Goal: Transaction & Acquisition: Download file/media

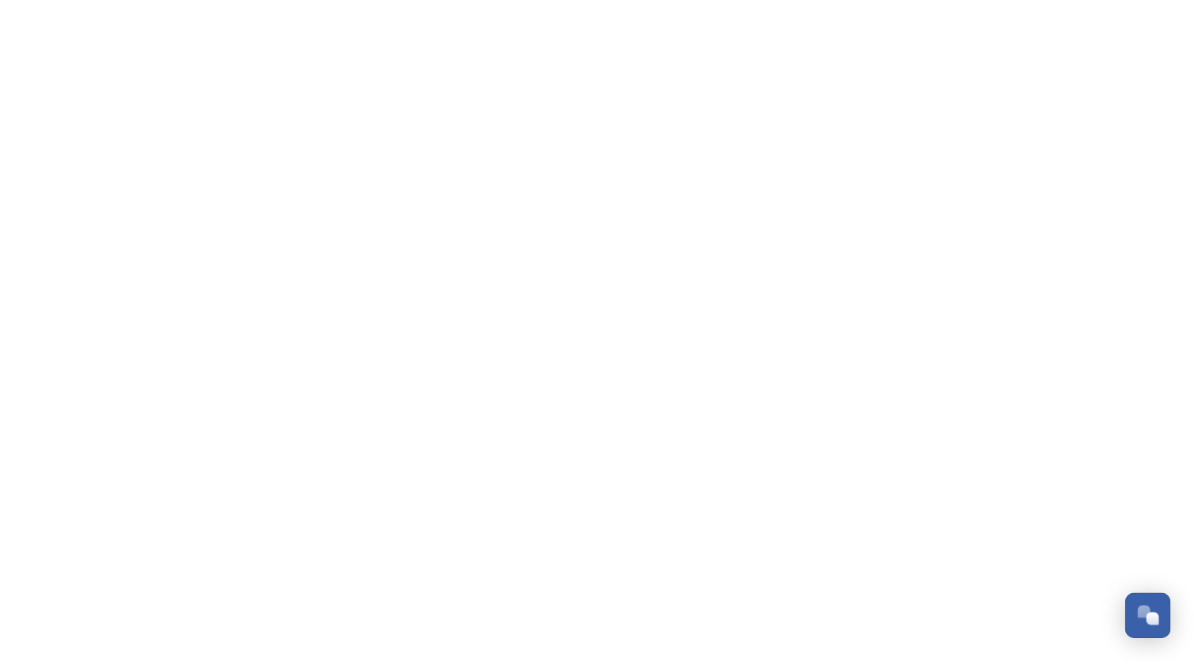
scroll to position [221, 0]
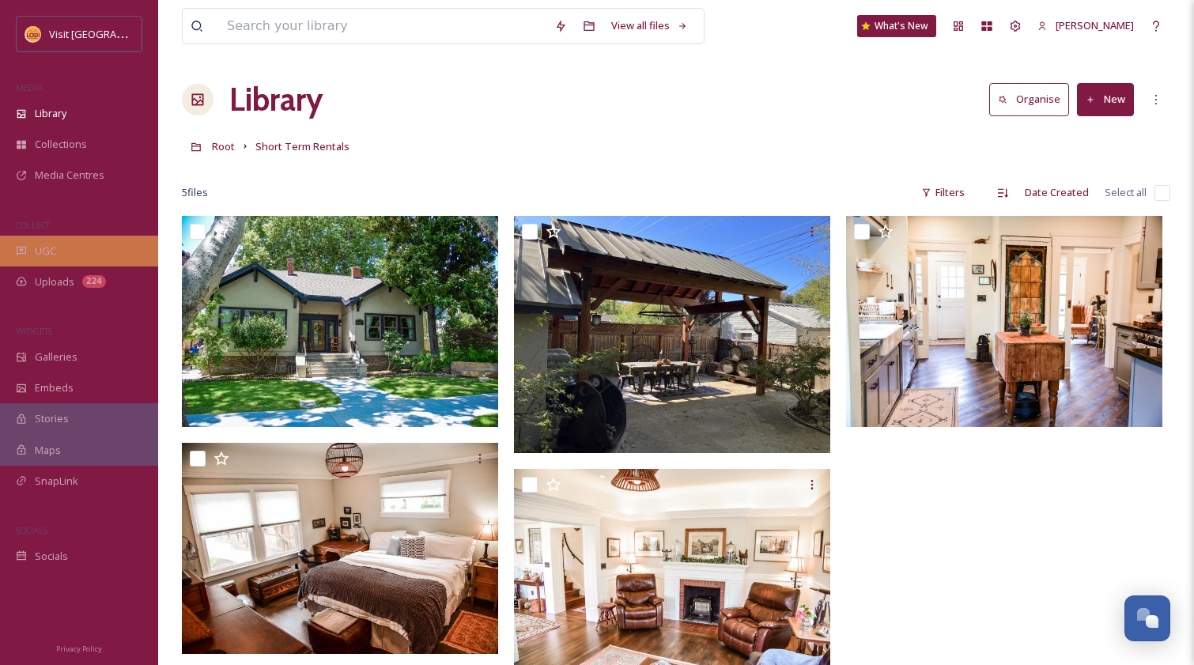
click at [39, 247] on span "UGC" at bounding box center [45, 251] width 21 height 15
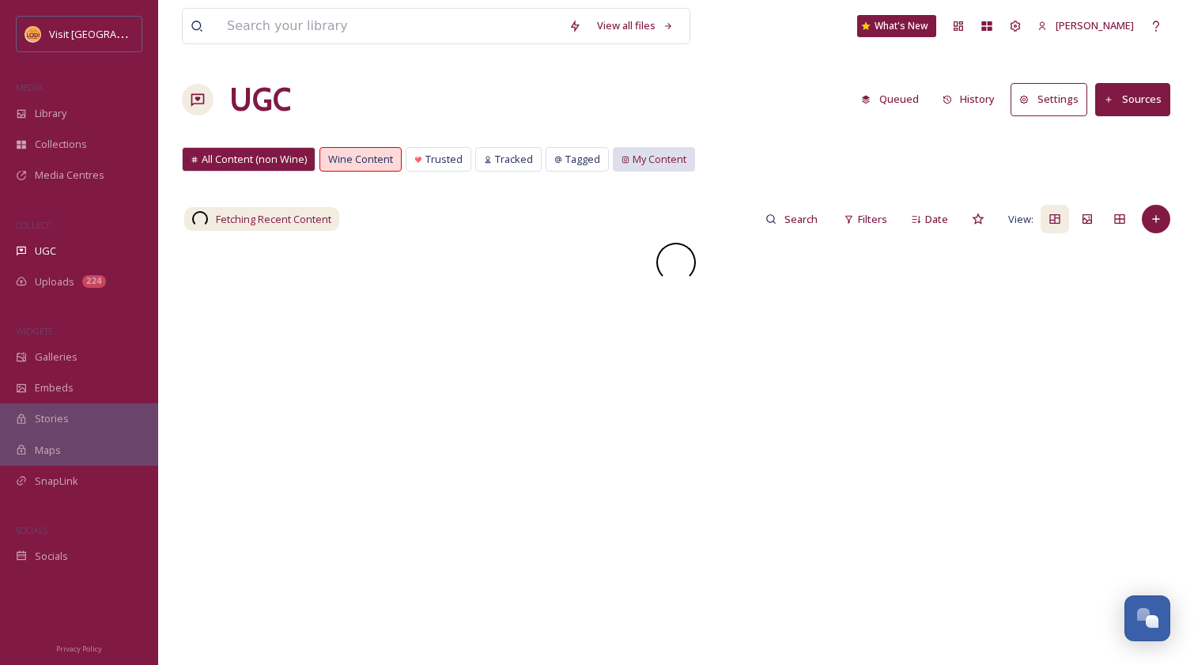
click at [654, 166] on span "My Content" at bounding box center [659, 159] width 54 height 15
click at [791, 225] on input at bounding box center [801, 219] width 51 height 32
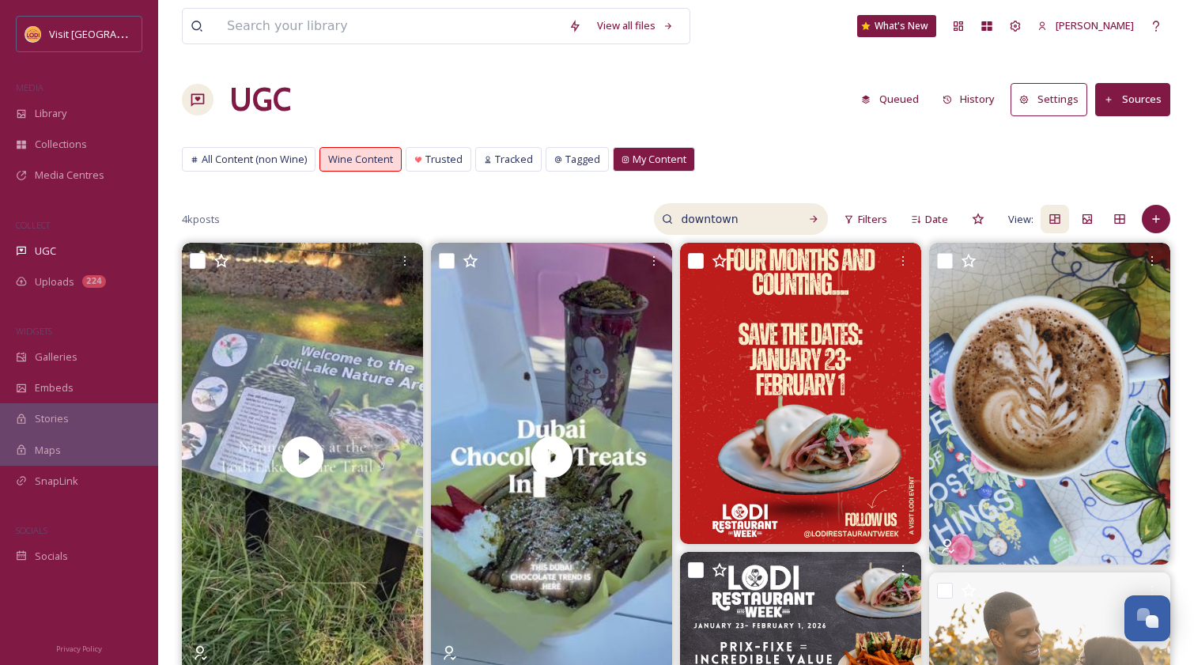
type input "downtown"
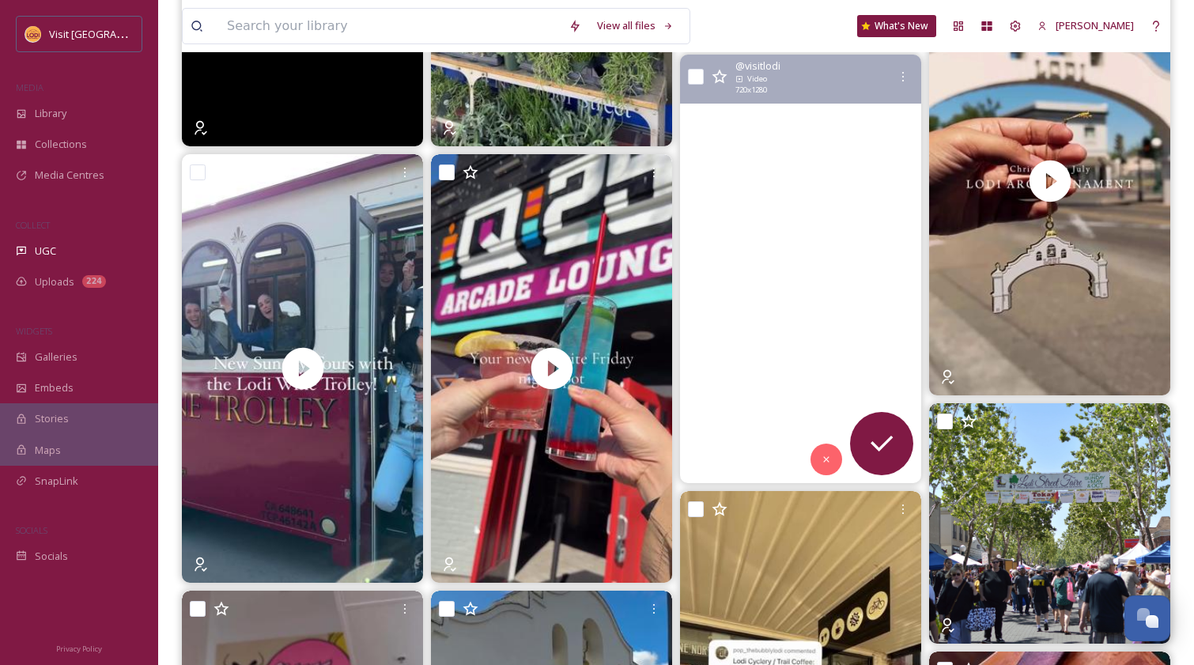
scroll to position [912, 0]
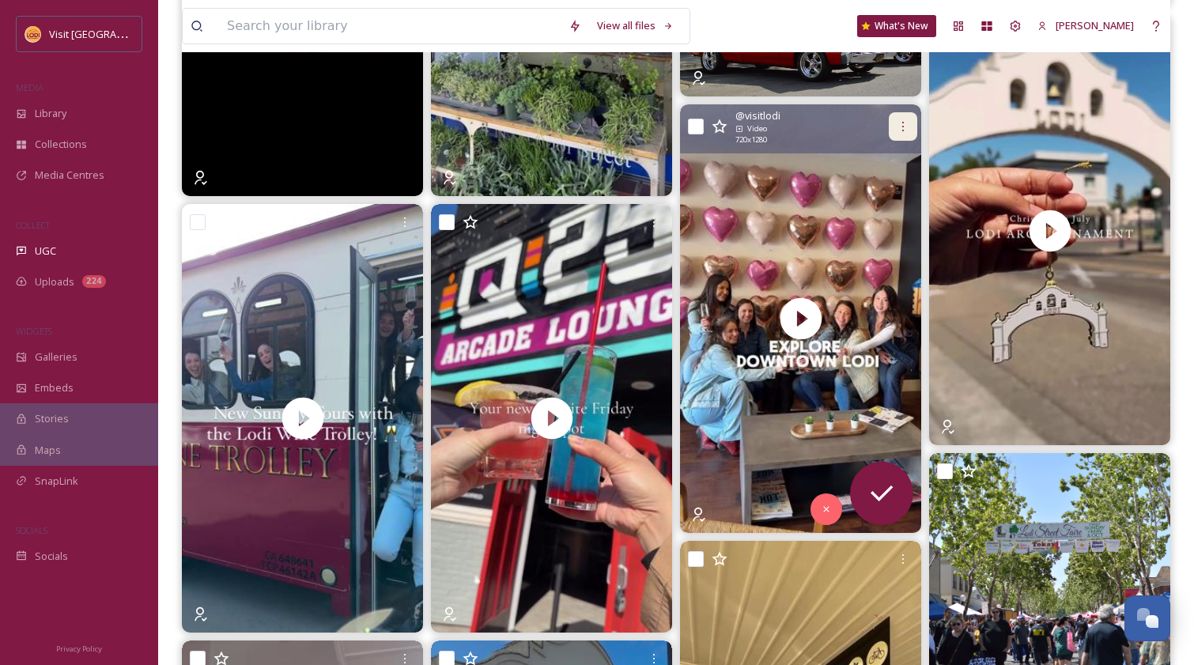
click at [902, 126] on icon at bounding box center [903, 126] width 2 height 9
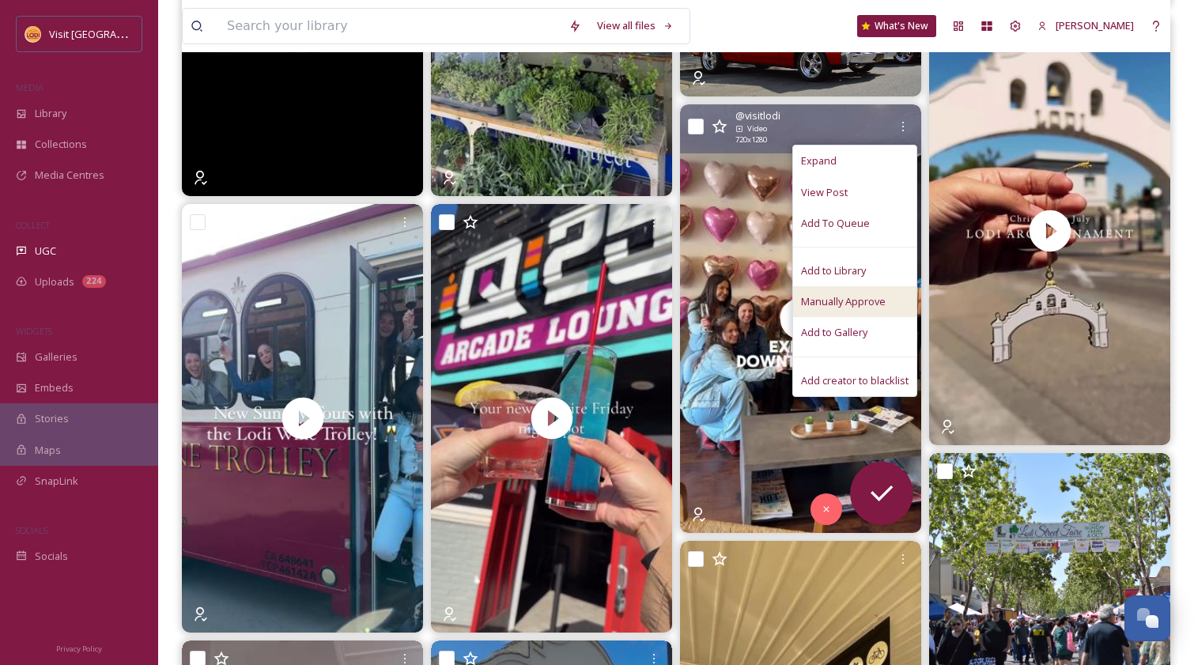
click at [850, 296] on span "Manually Approve" at bounding box center [843, 301] width 85 height 15
click at [849, 274] on span "Add to Library" at bounding box center [833, 270] width 65 height 15
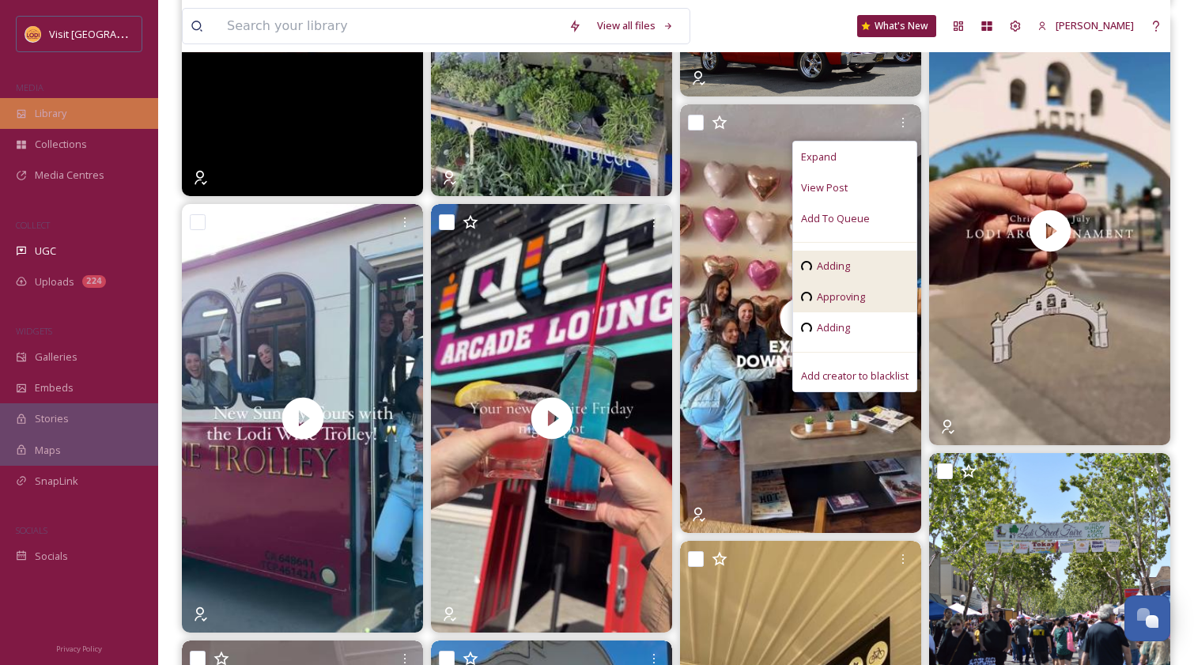
click at [55, 116] on span "Library" at bounding box center [51, 113] width 32 height 15
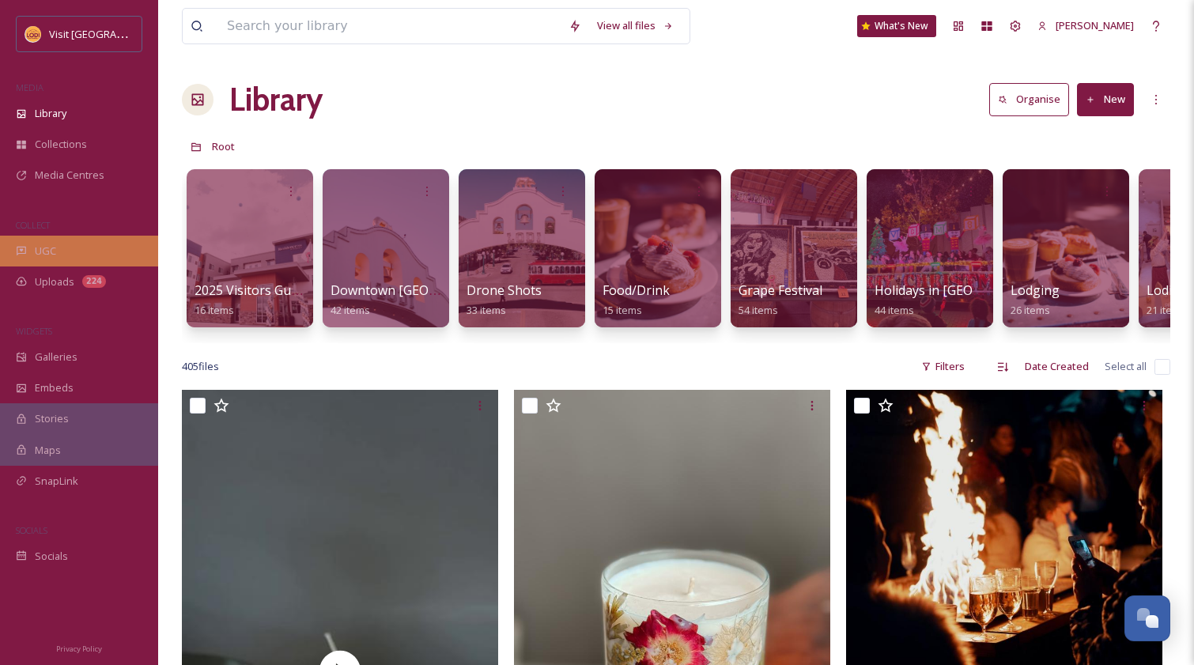
click at [59, 247] on div "UGC" at bounding box center [79, 251] width 158 height 31
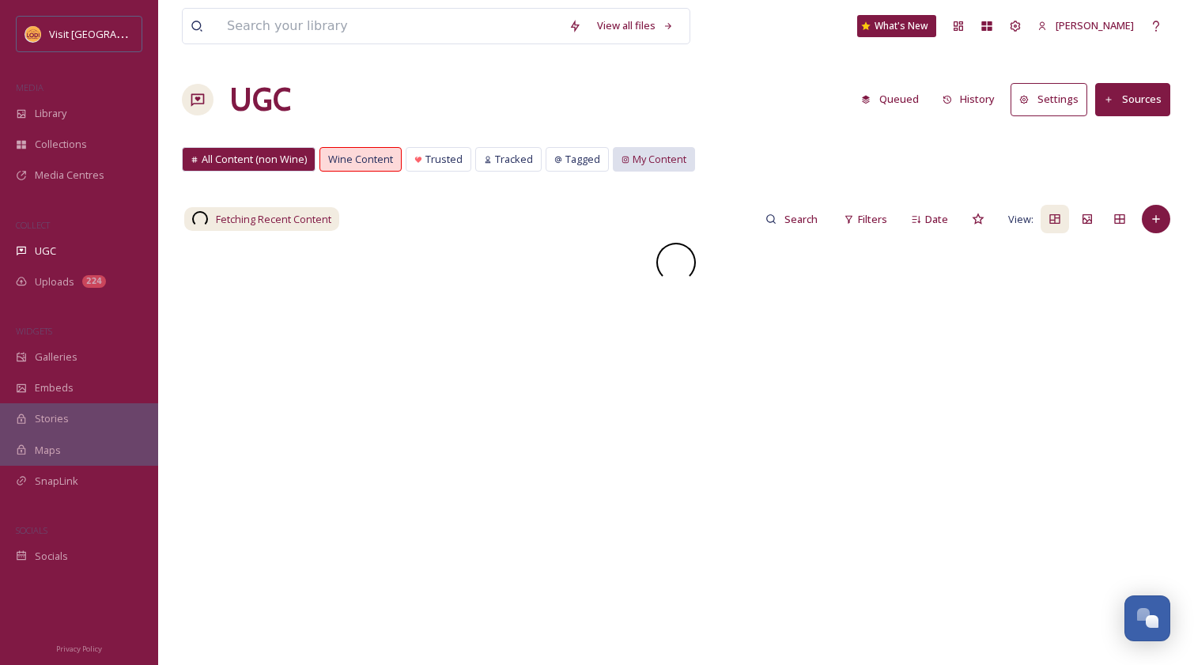
click at [651, 161] on span "My Content" at bounding box center [659, 159] width 54 height 15
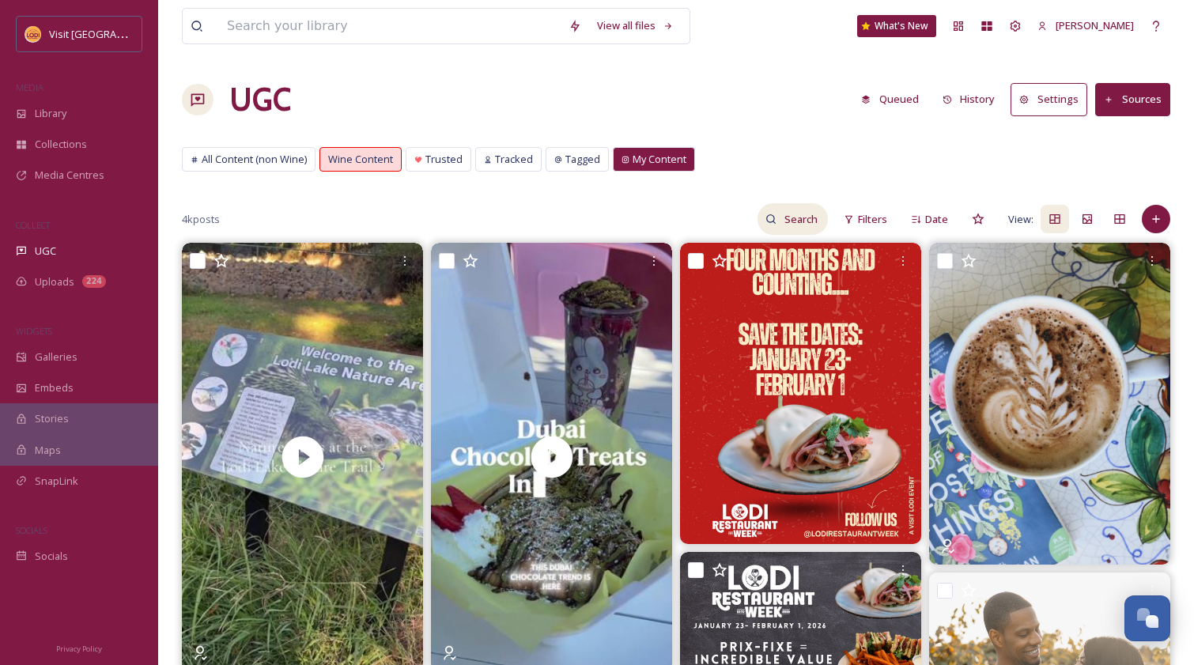
click at [793, 224] on input at bounding box center [801, 219] width 51 height 32
type input "downtown"
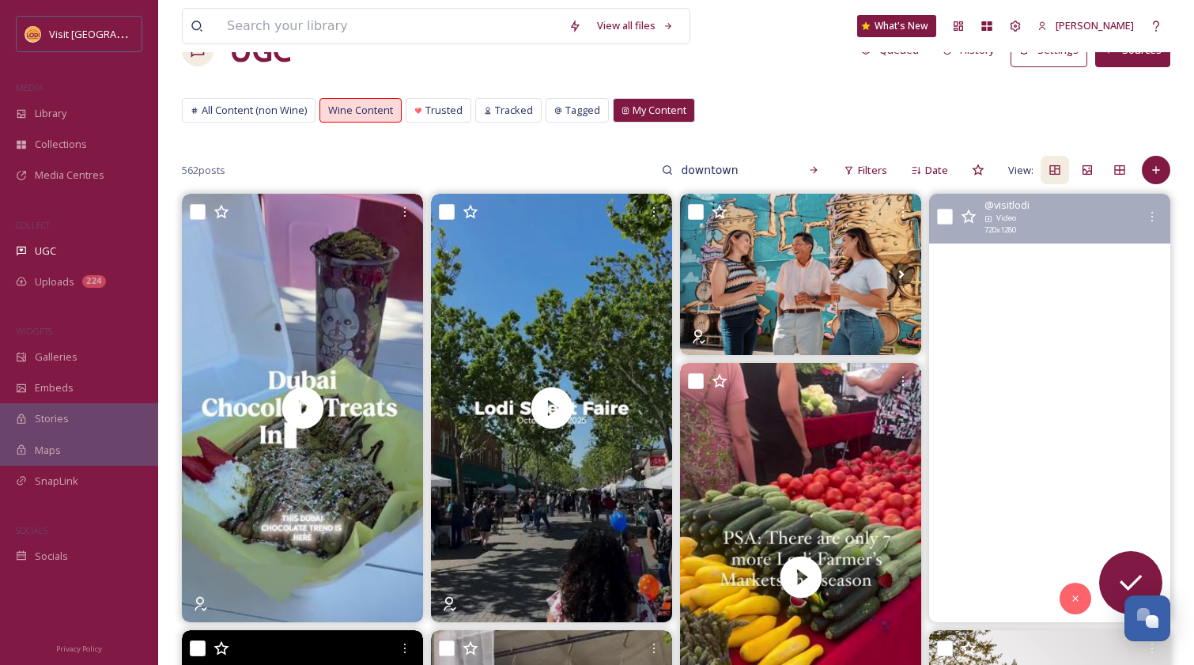
scroll to position [46, 0]
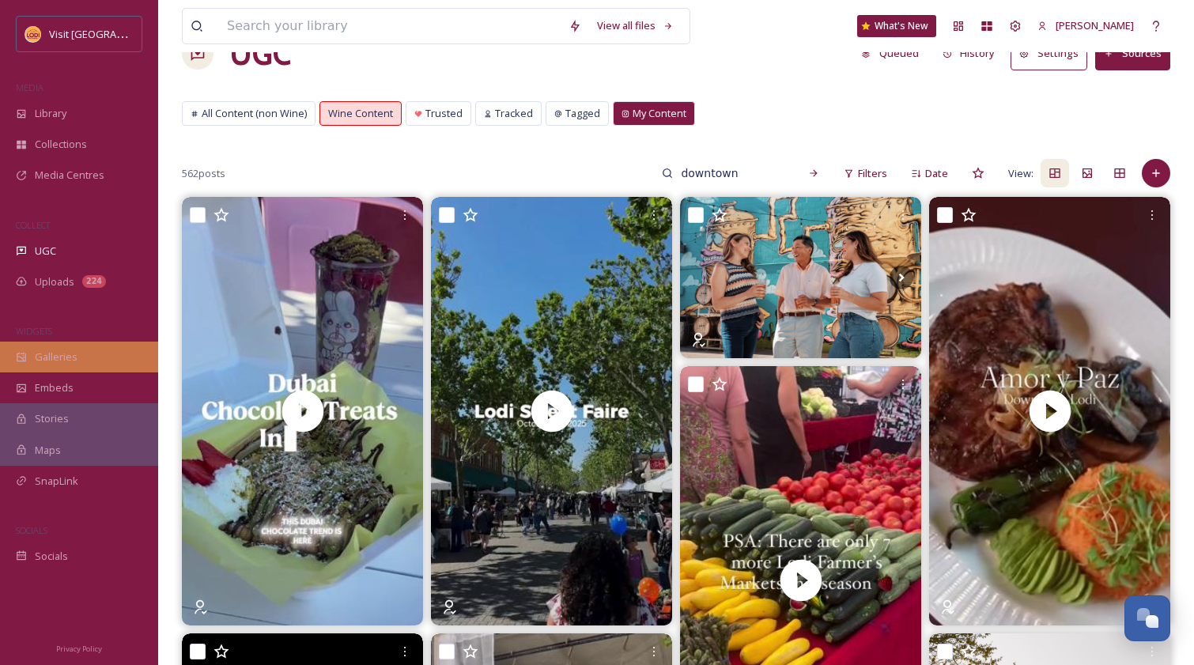
click at [59, 344] on div "Galleries" at bounding box center [79, 357] width 158 height 31
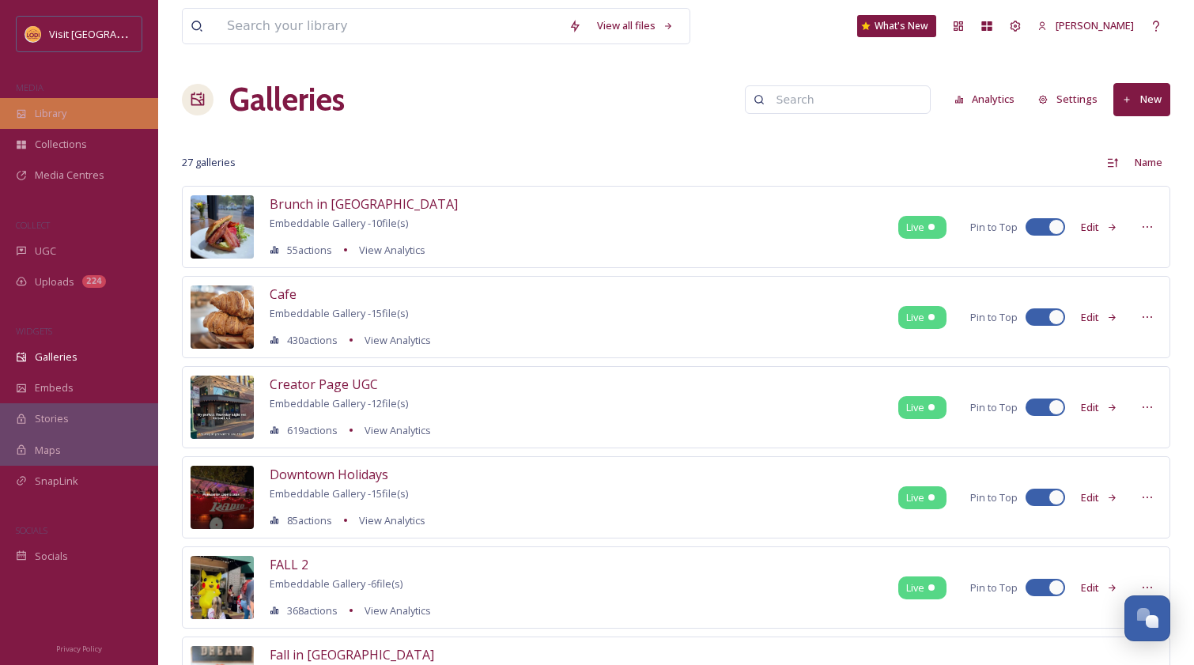
click at [70, 111] on div "Library" at bounding box center [79, 113] width 158 height 31
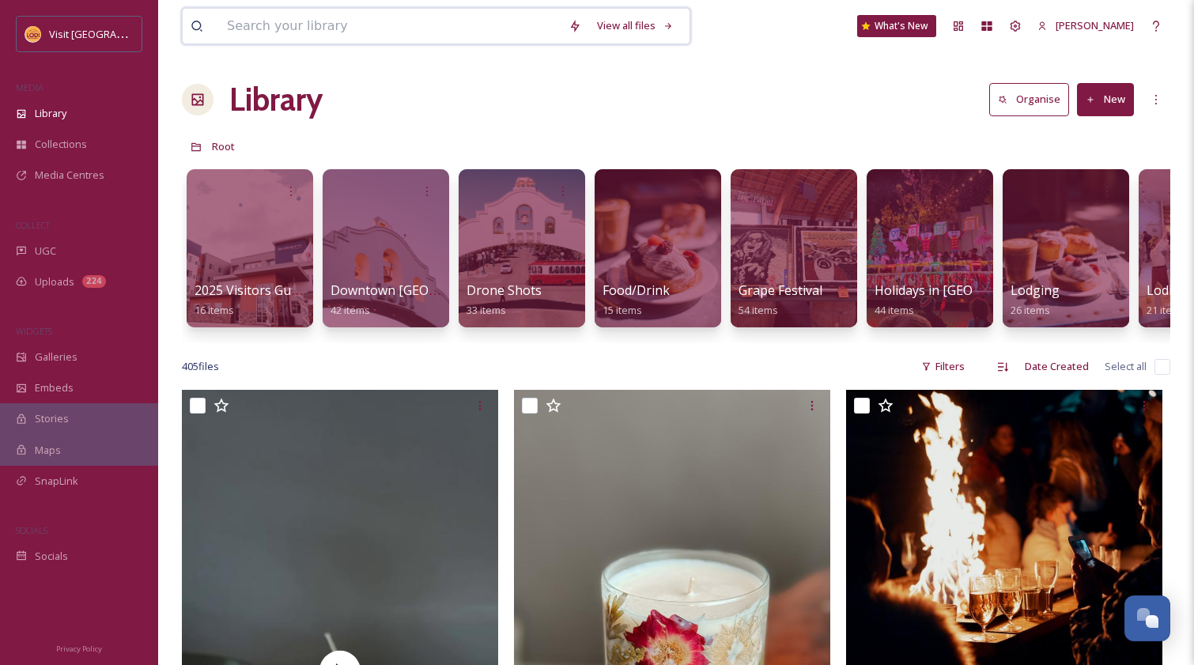
click at [384, 25] on input at bounding box center [390, 26] width 342 height 35
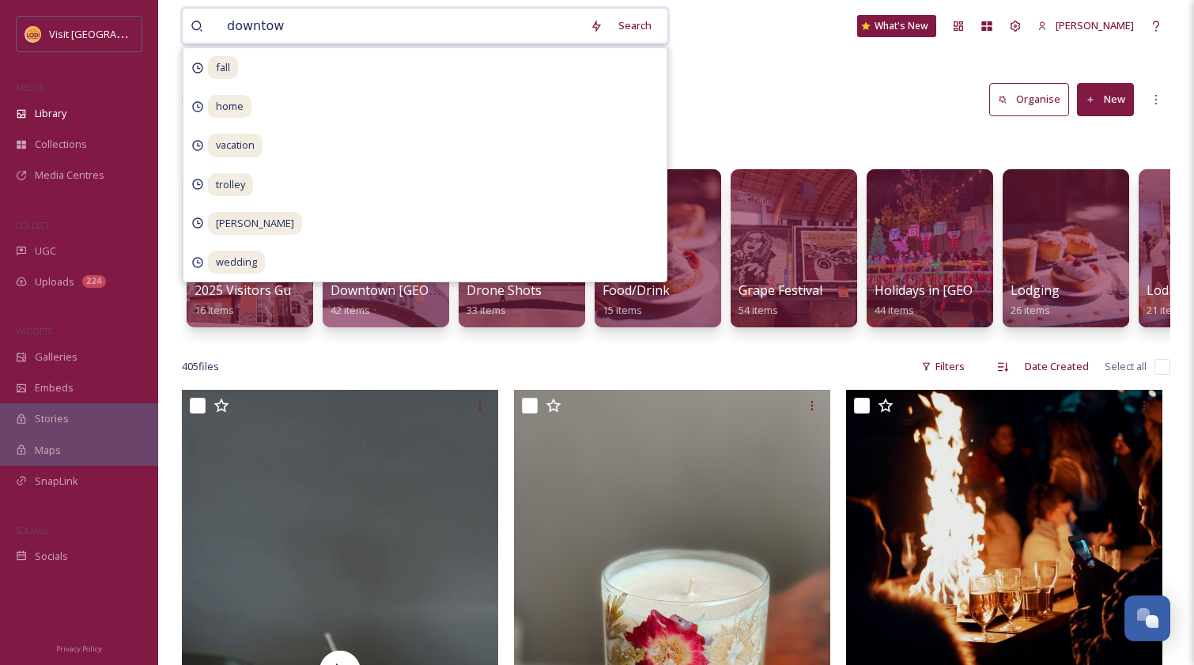
type input "downtown"
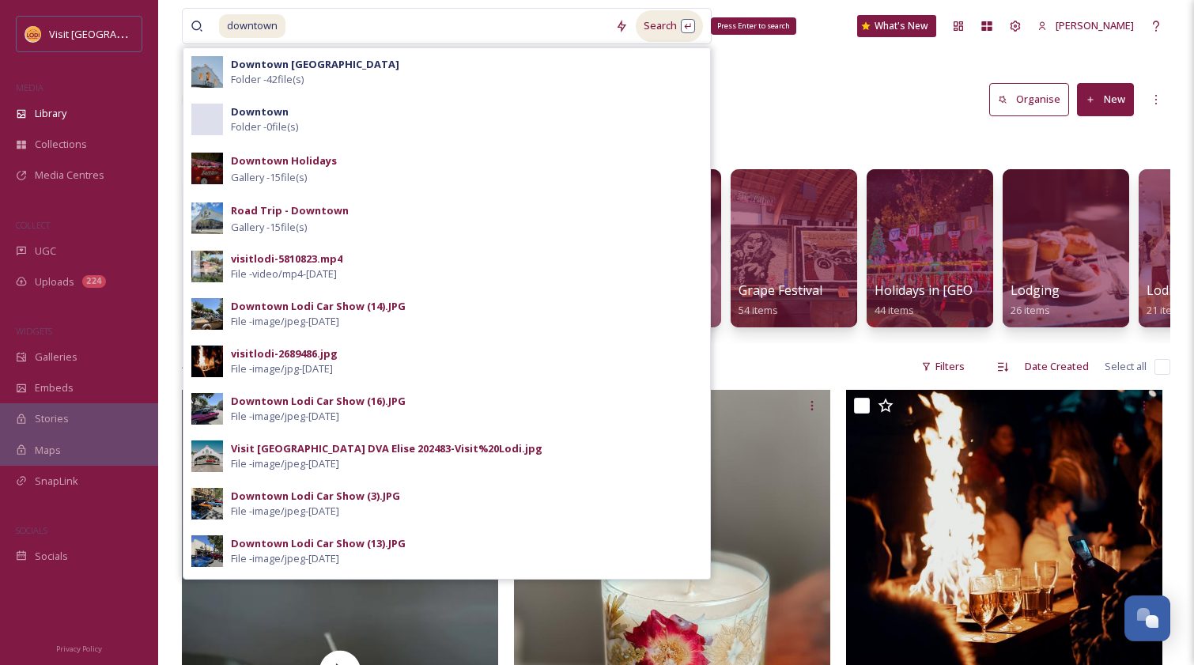
click at [663, 28] on div "Search Press Enter to search" at bounding box center [669, 25] width 67 height 31
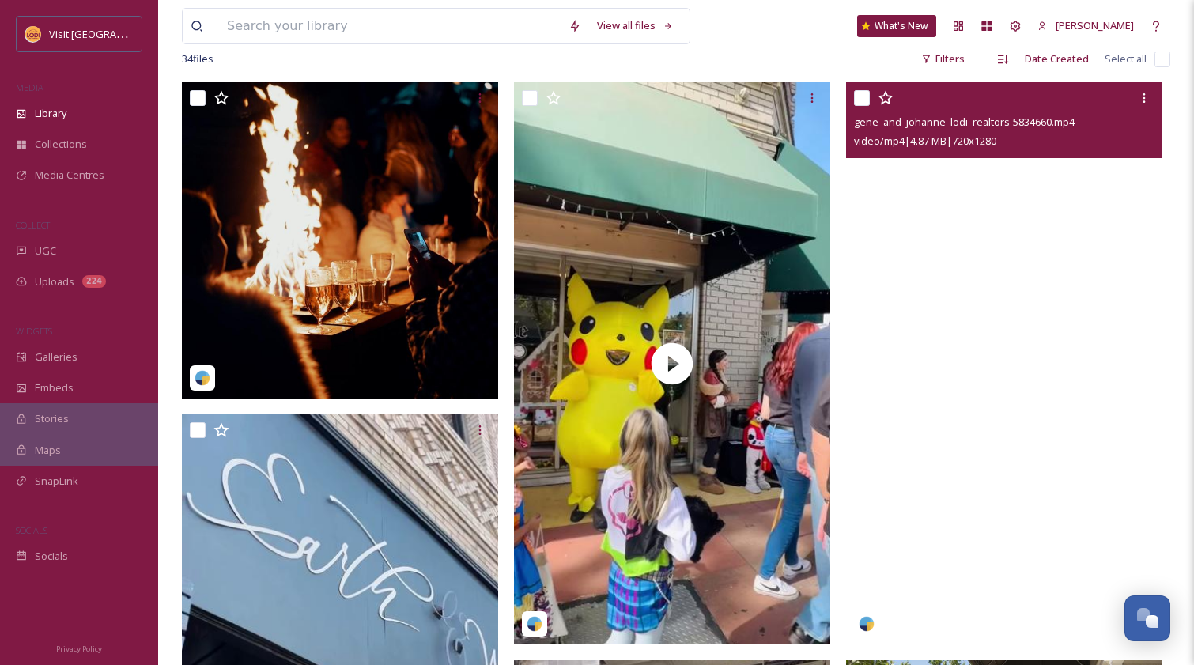
scroll to position [279, 0]
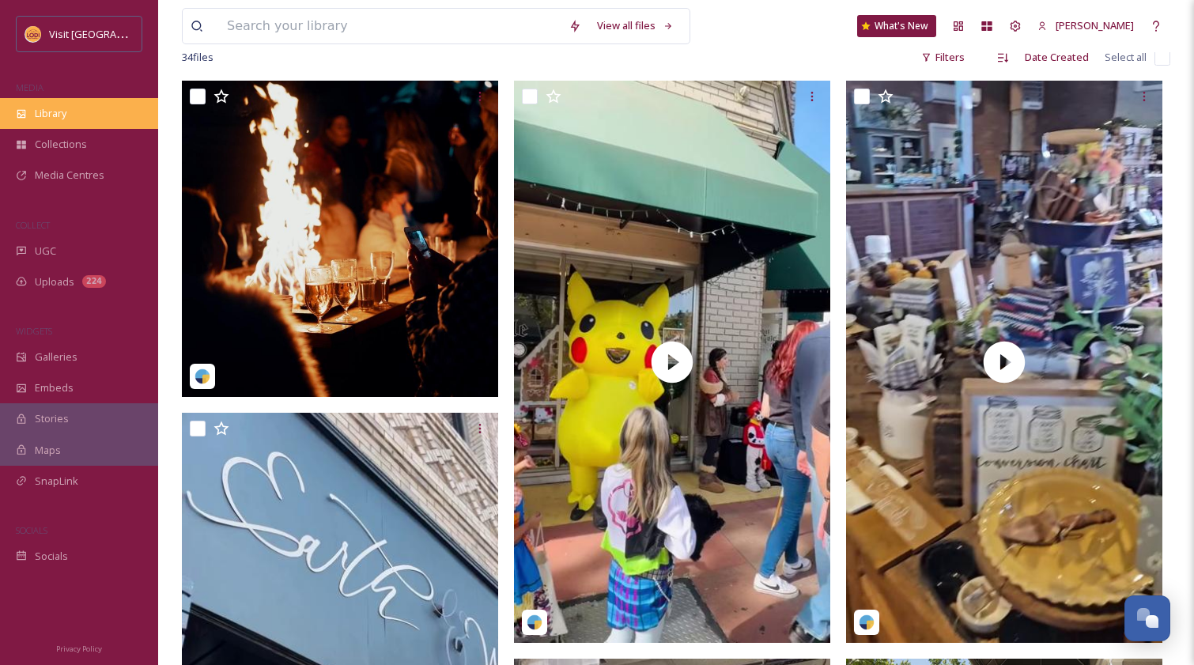
click at [60, 100] on div "Library" at bounding box center [79, 113] width 158 height 31
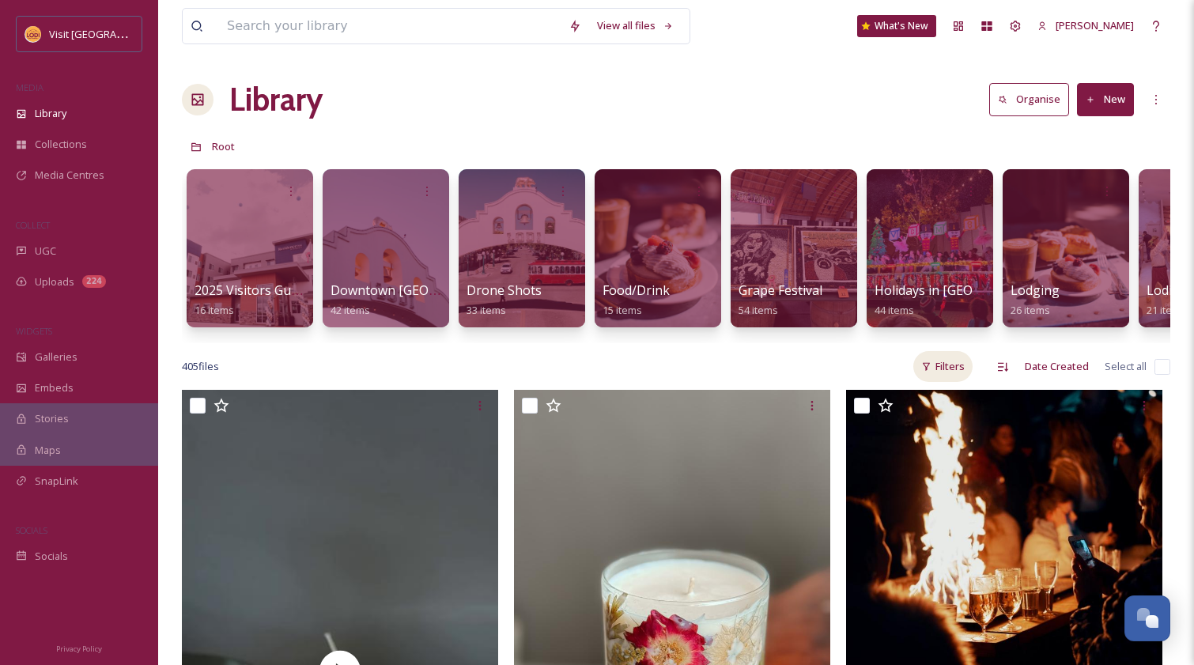
click at [959, 376] on div "Filters" at bounding box center [942, 366] width 59 height 31
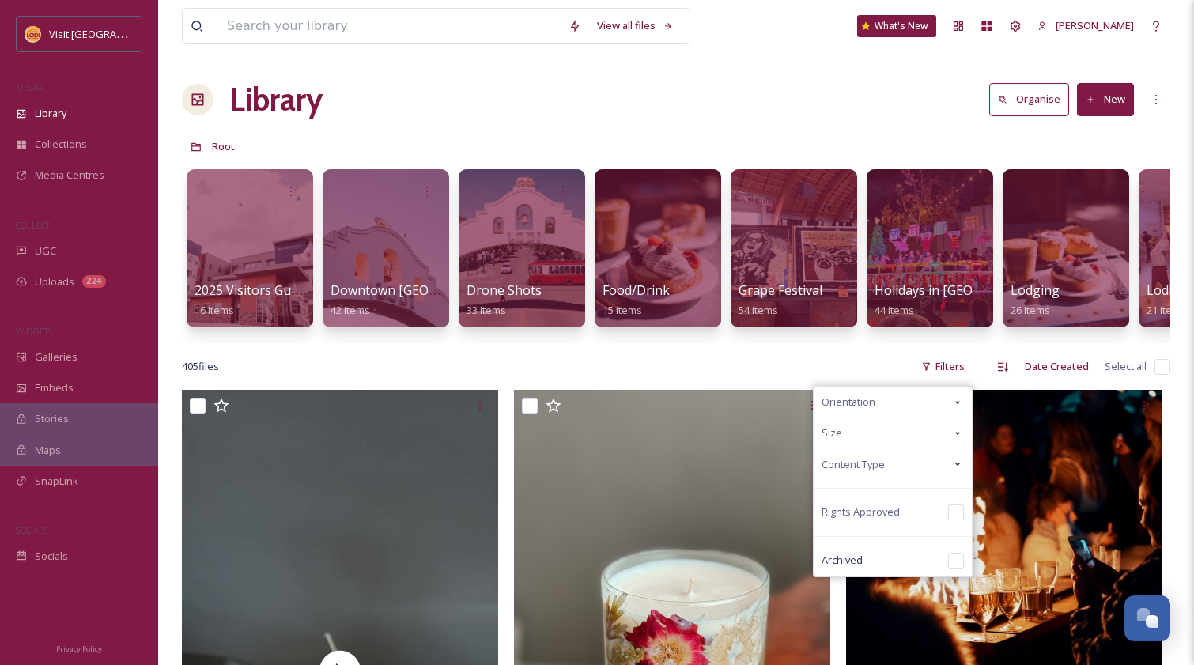
click at [943, 410] on div "Orientation" at bounding box center [893, 402] width 158 height 31
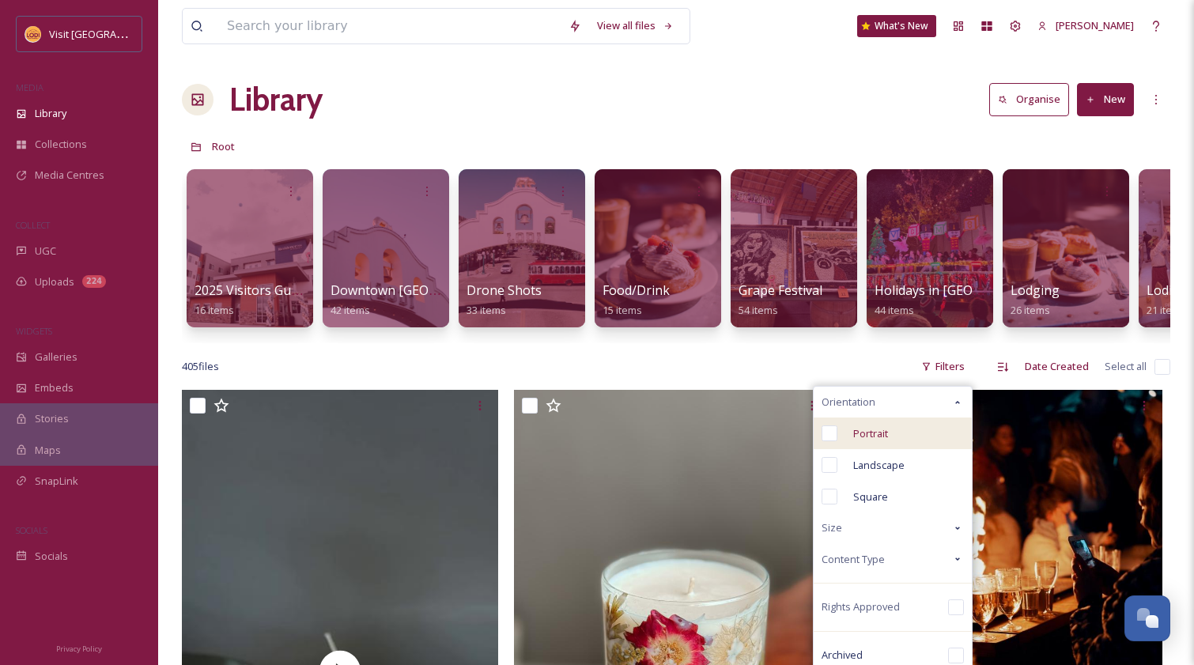
click at [827, 441] on input "checkbox" at bounding box center [829, 433] width 16 height 16
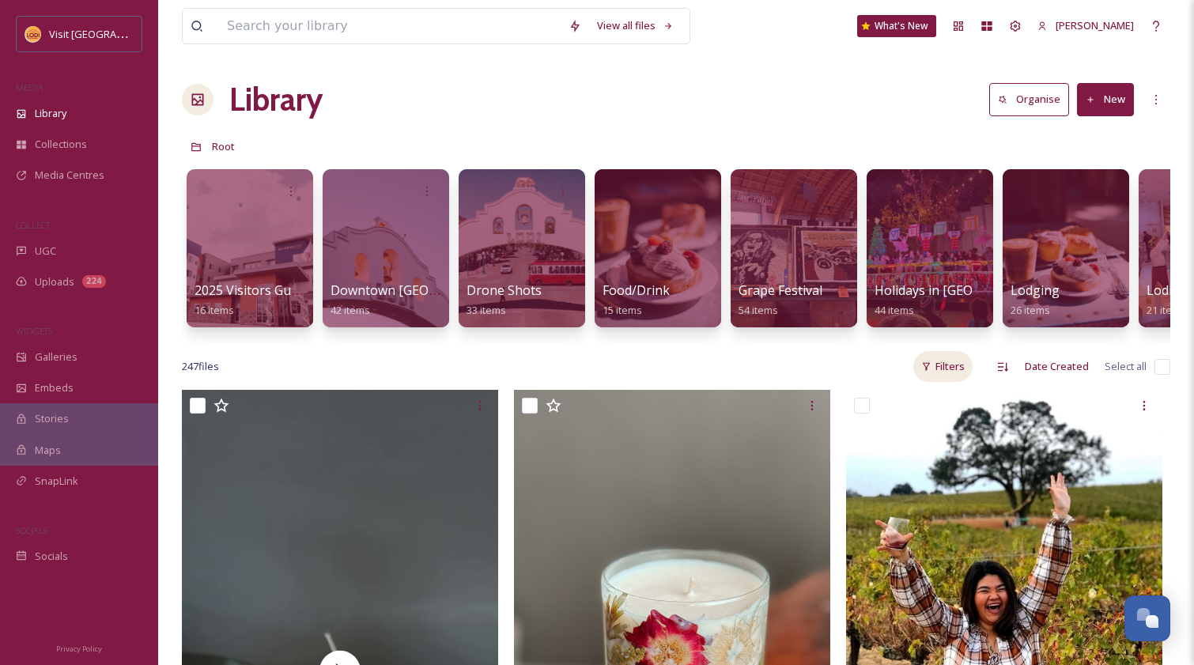
click at [946, 379] on div "Filters" at bounding box center [942, 366] width 59 height 31
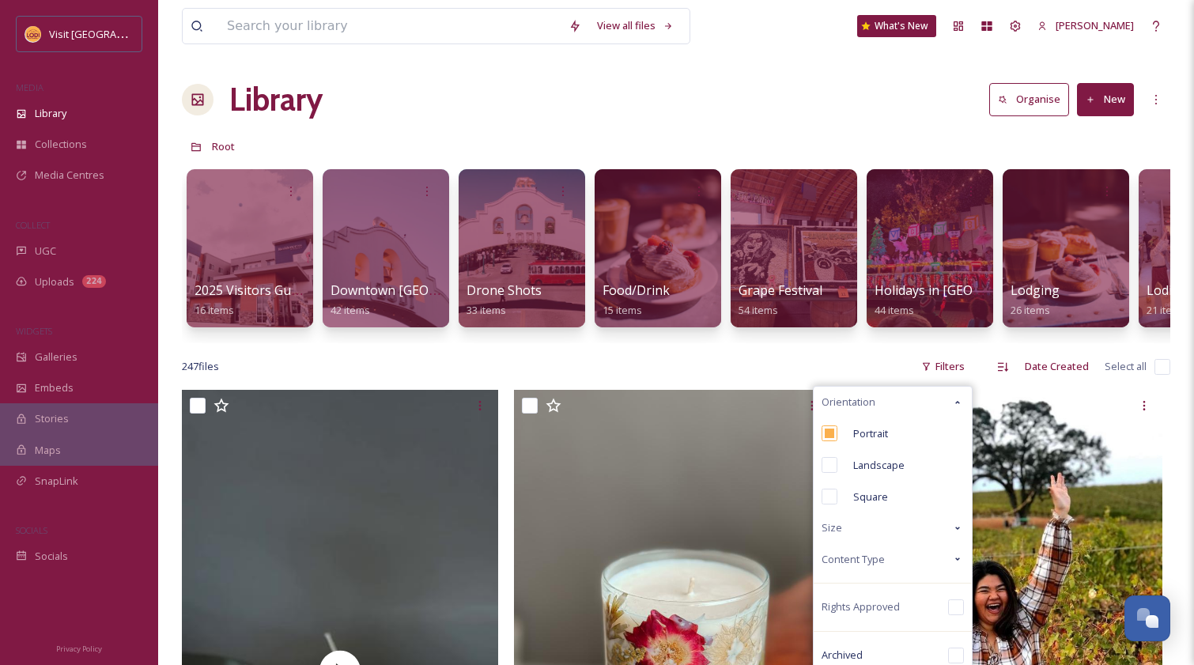
click at [931, 572] on div "Content Type" at bounding box center [893, 559] width 158 height 31
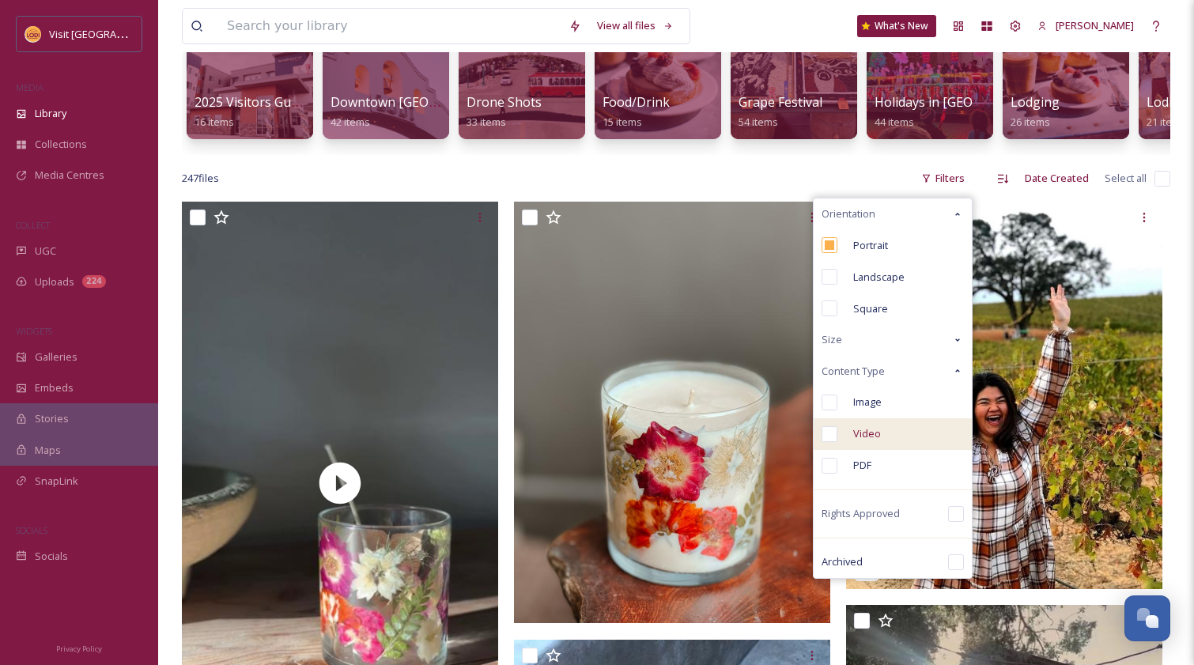
click at [828, 436] on div at bounding box center [829, 434] width 16 height 16
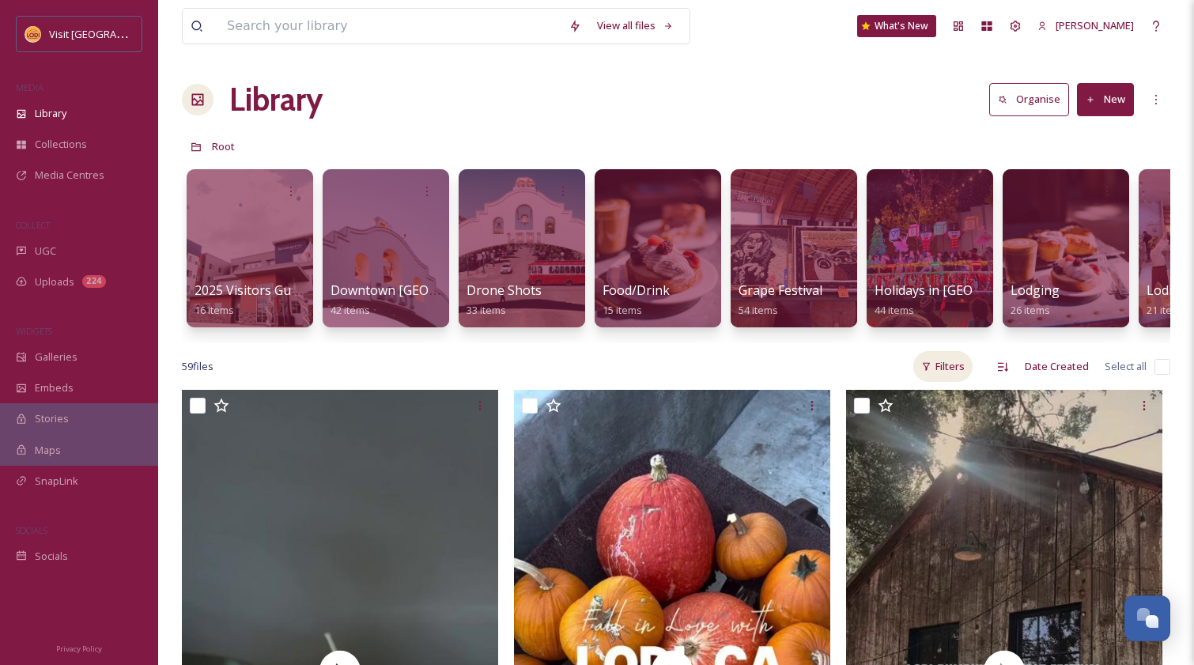
click at [941, 379] on div "Filters" at bounding box center [942, 366] width 59 height 31
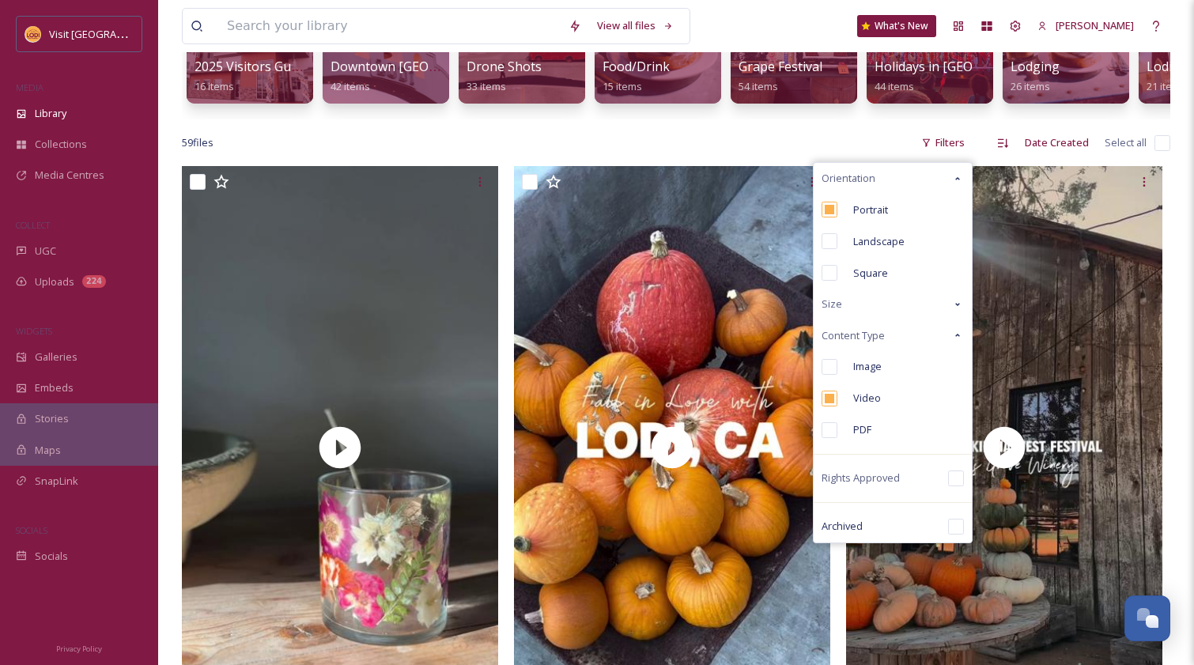
scroll to position [240, 0]
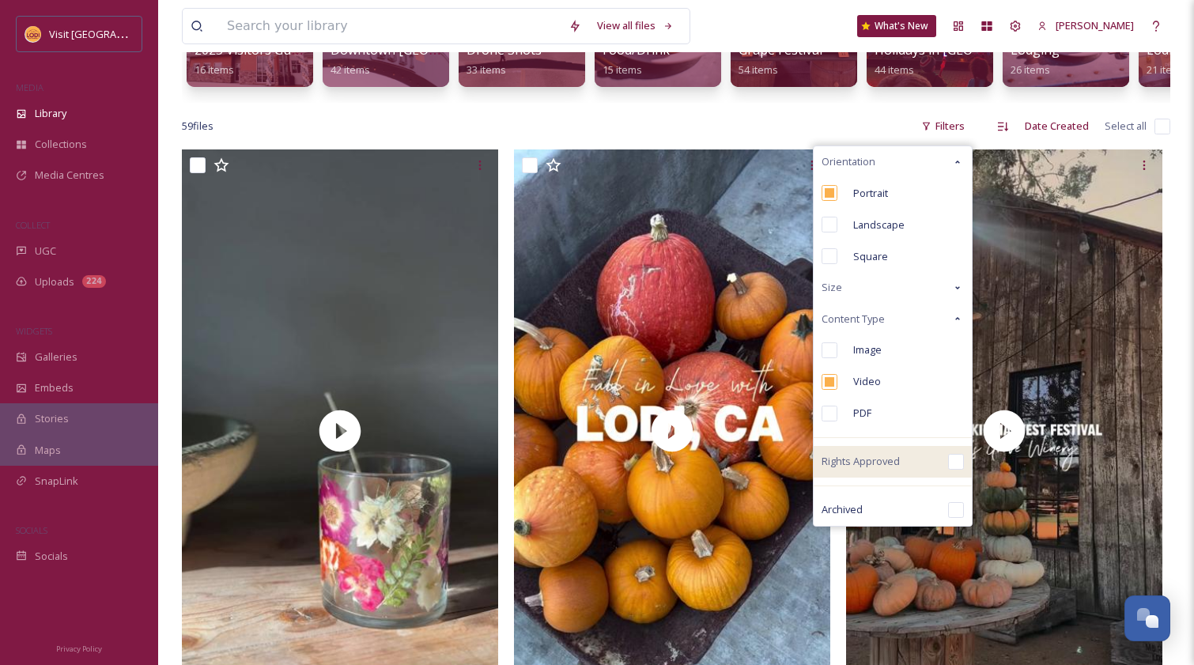
click at [953, 470] on input "checkbox" at bounding box center [956, 462] width 16 height 16
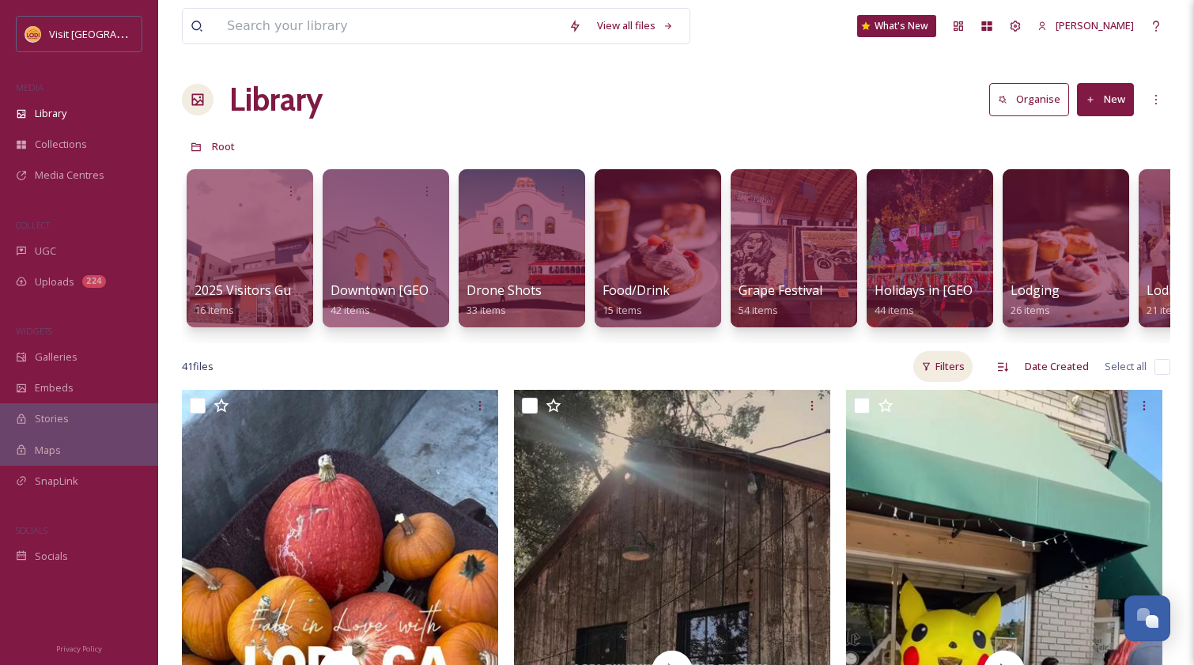
click at [945, 378] on div "Filters" at bounding box center [942, 366] width 59 height 31
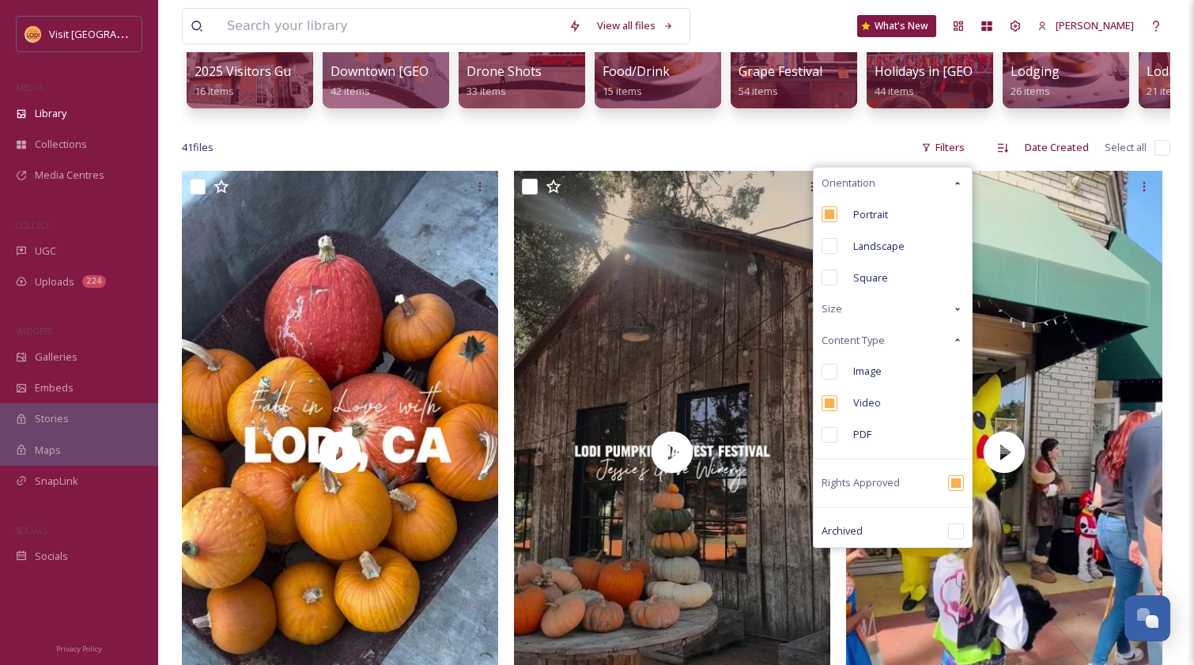
scroll to position [221, 0]
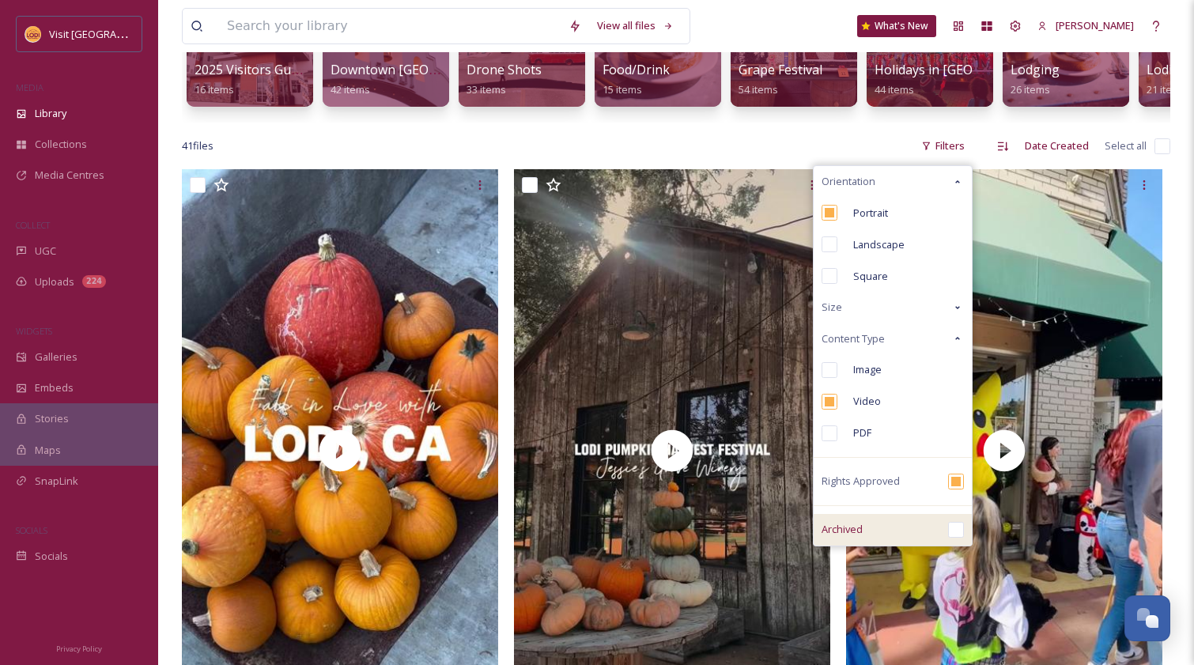
click at [956, 538] on input "checkbox" at bounding box center [956, 530] width 16 height 16
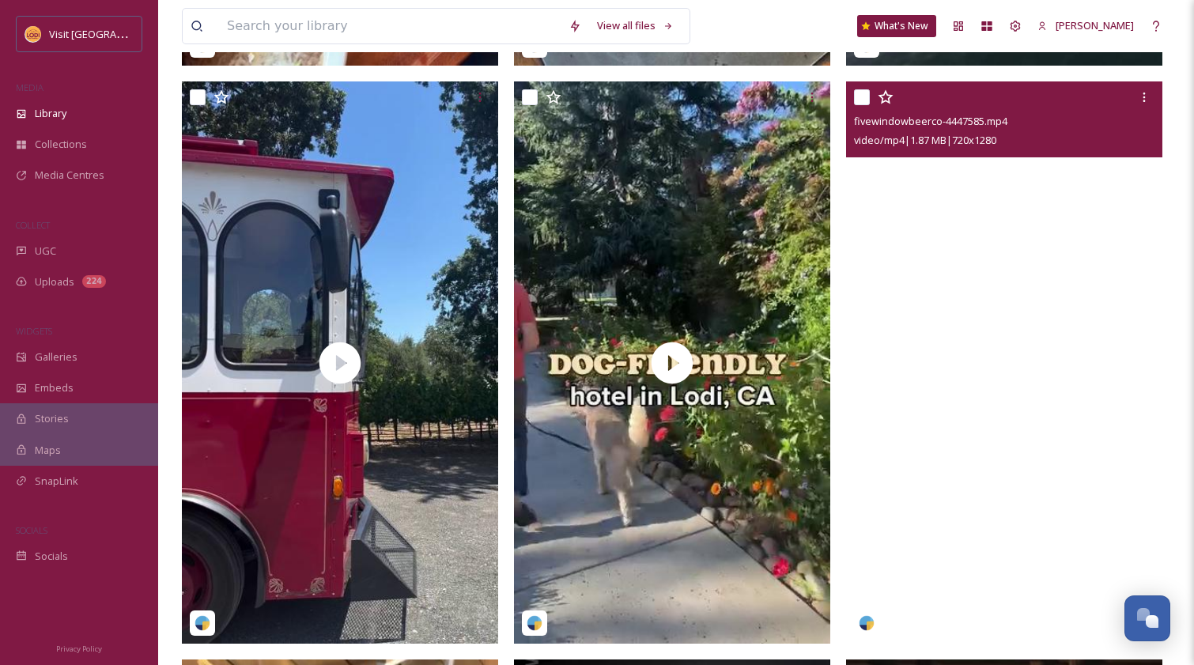
scroll to position [4727, 0]
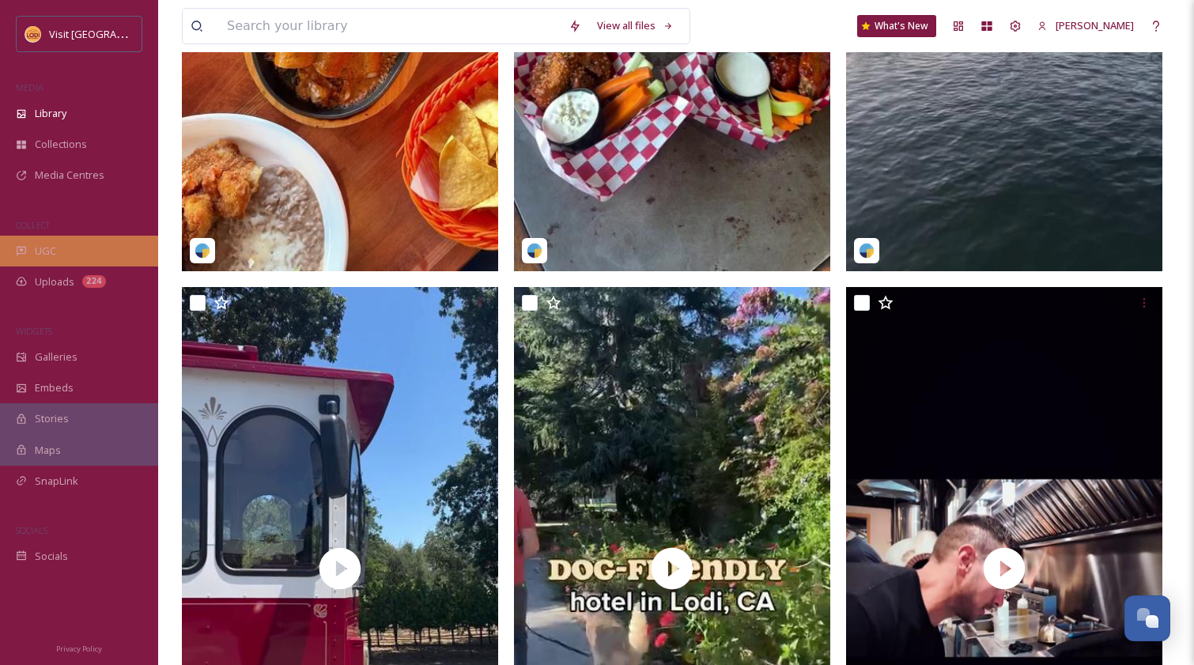
click at [42, 247] on span "UGC" at bounding box center [45, 251] width 21 height 15
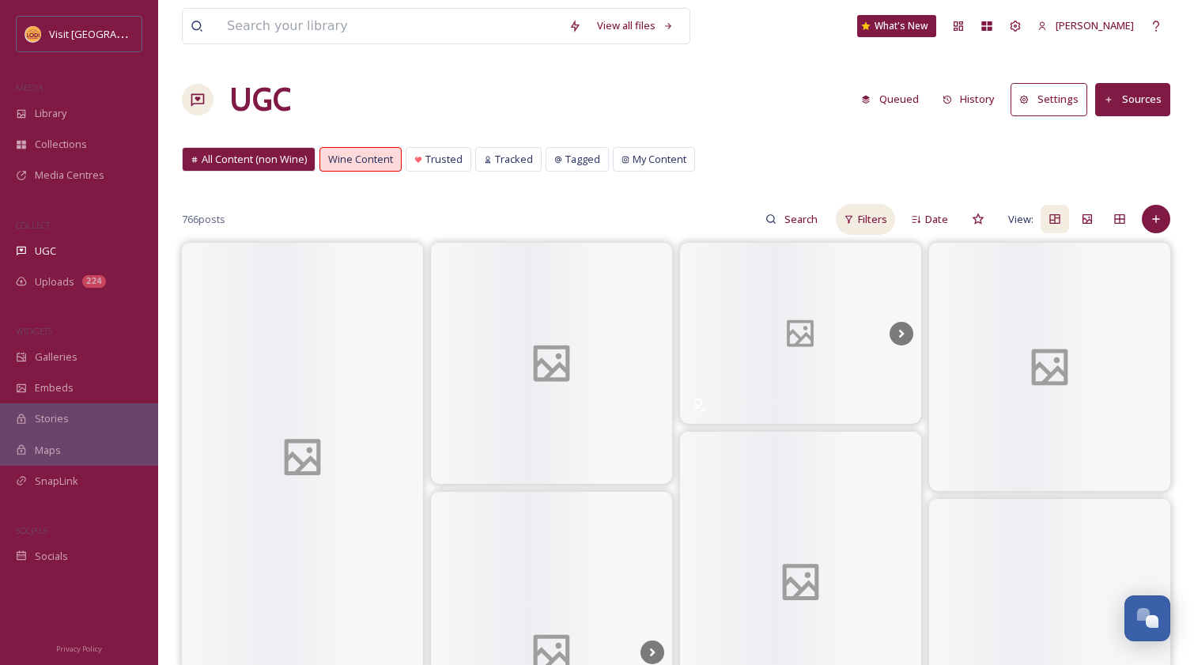
click at [861, 213] on span "Filters" at bounding box center [872, 219] width 29 height 15
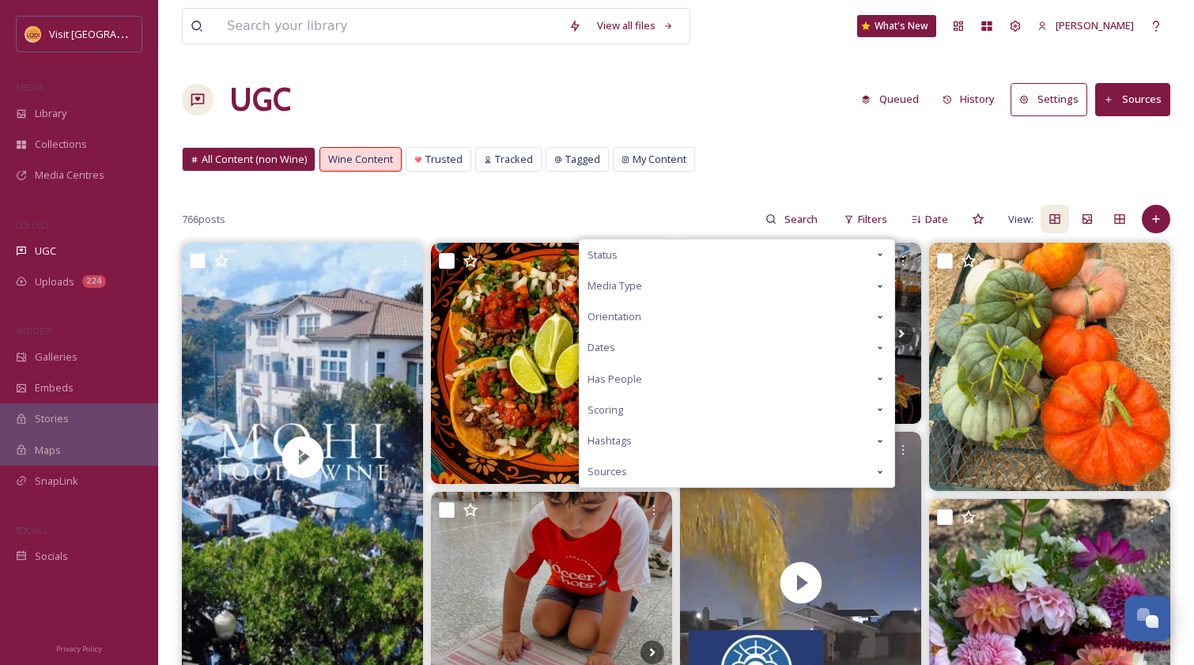
click at [659, 251] on div "Status" at bounding box center [736, 255] width 315 height 31
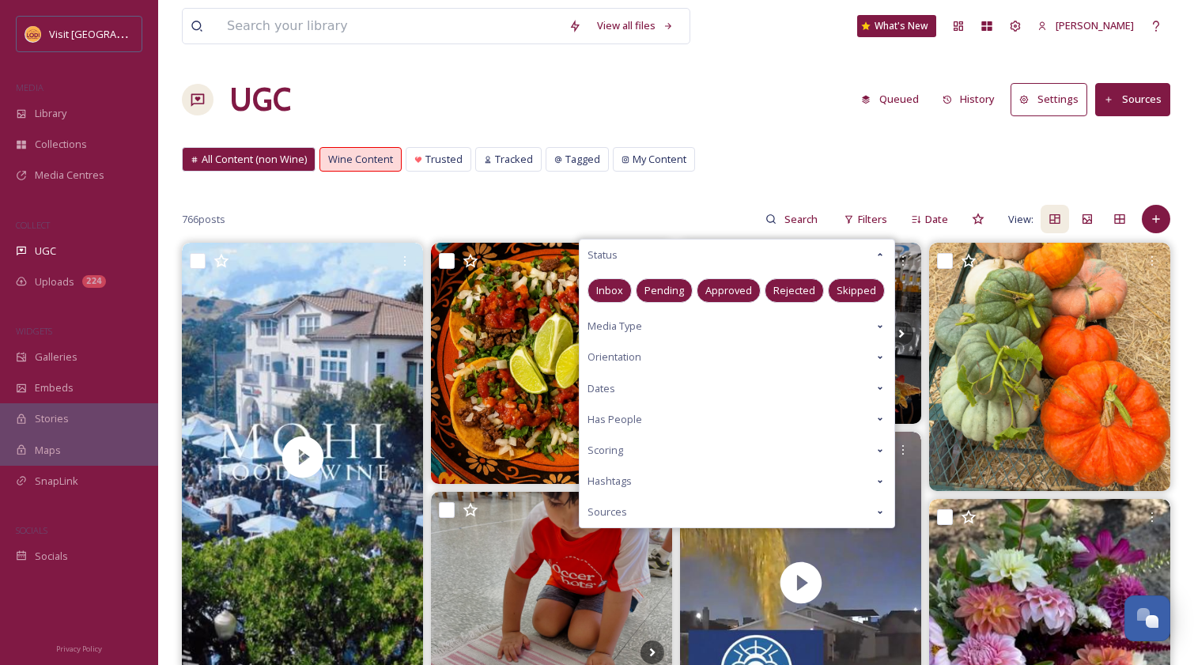
click at [724, 285] on span "Approved" at bounding box center [728, 290] width 47 height 15
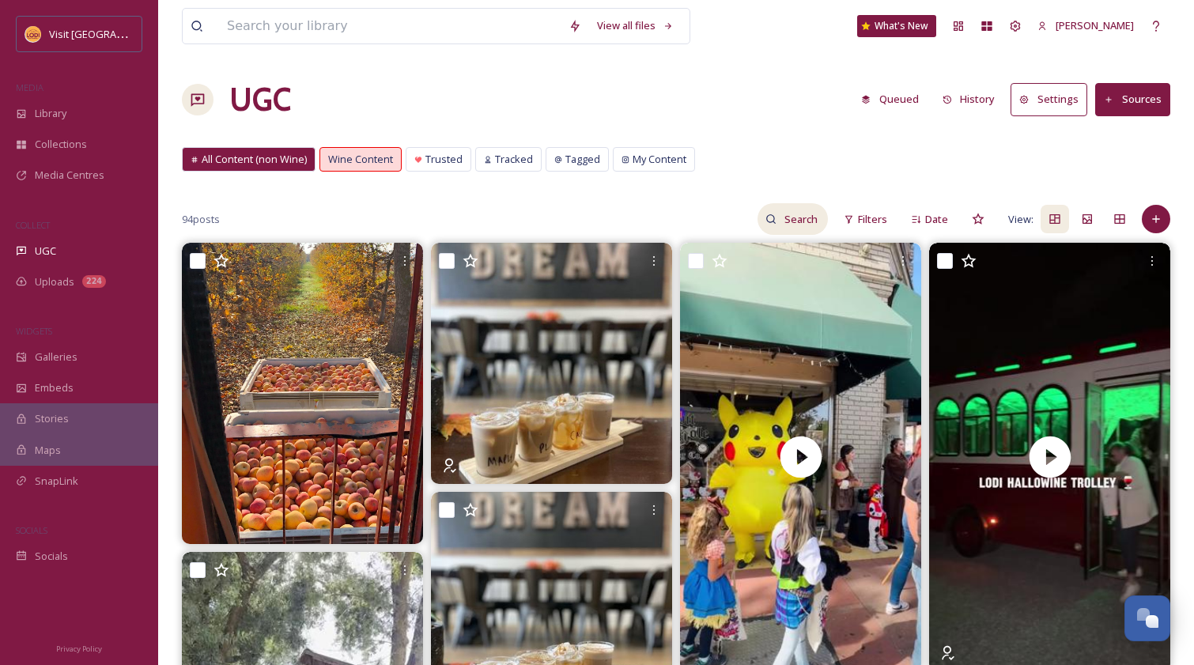
click at [803, 226] on input at bounding box center [801, 219] width 51 height 32
click at [642, 151] on div "My Content" at bounding box center [653, 159] width 81 height 23
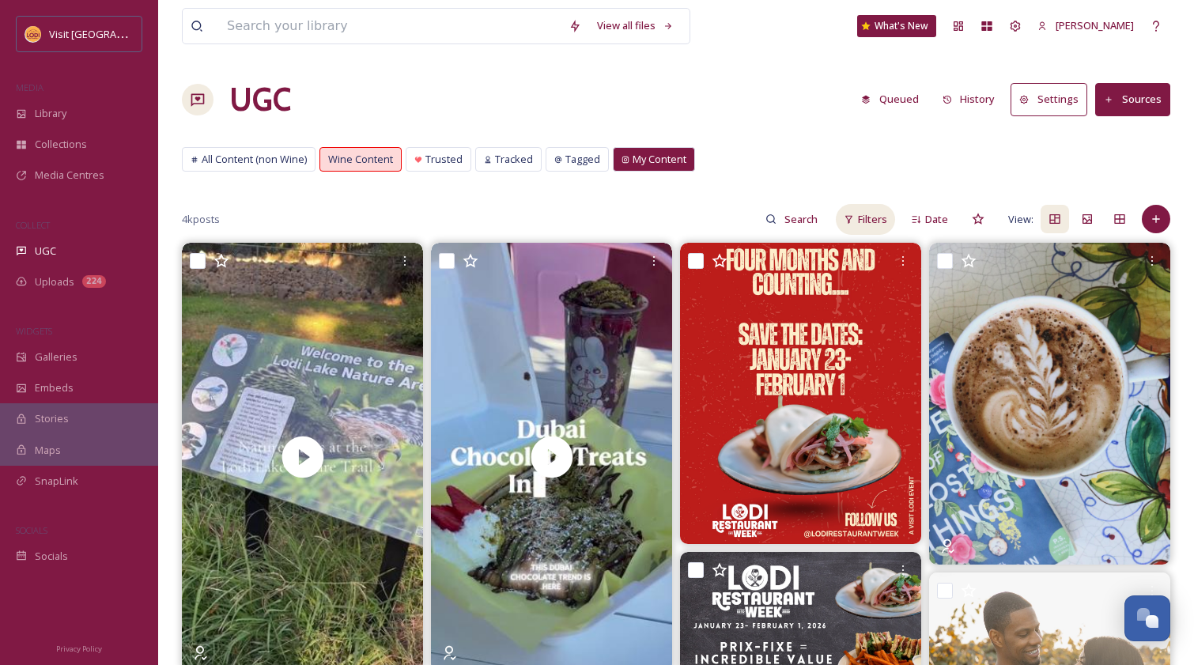
click at [859, 217] on span "Filters" at bounding box center [872, 219] width 29 height 15
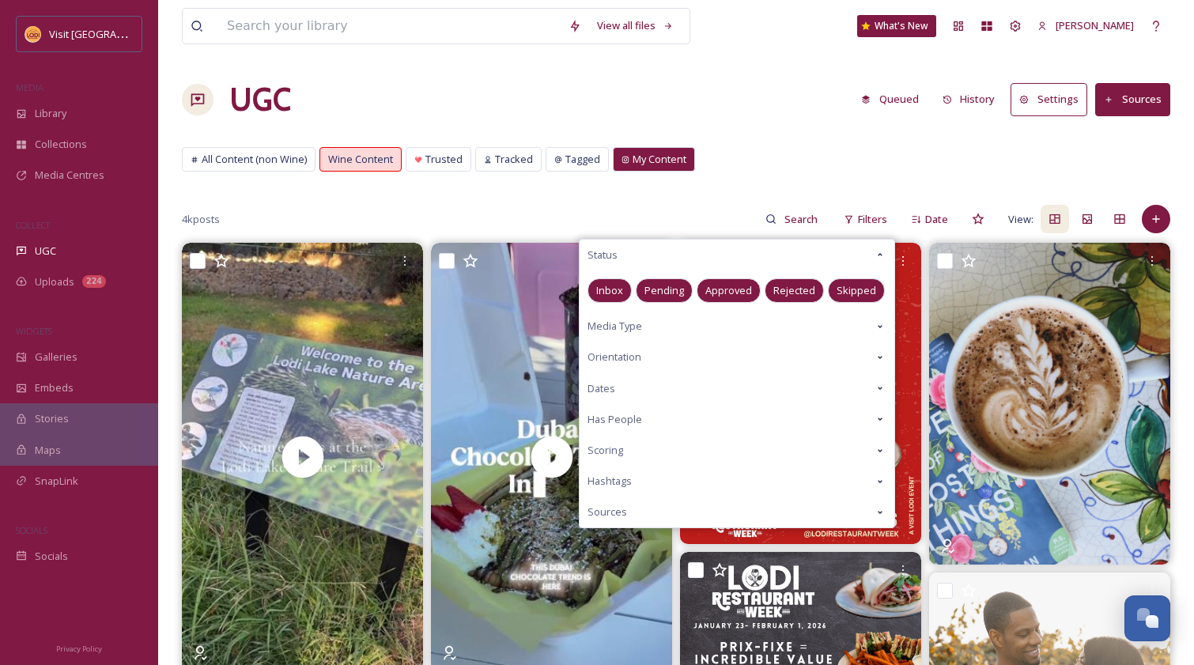
click at [733, 290] on span "Approved" at bounding box center [728, 290] width 47 height 15
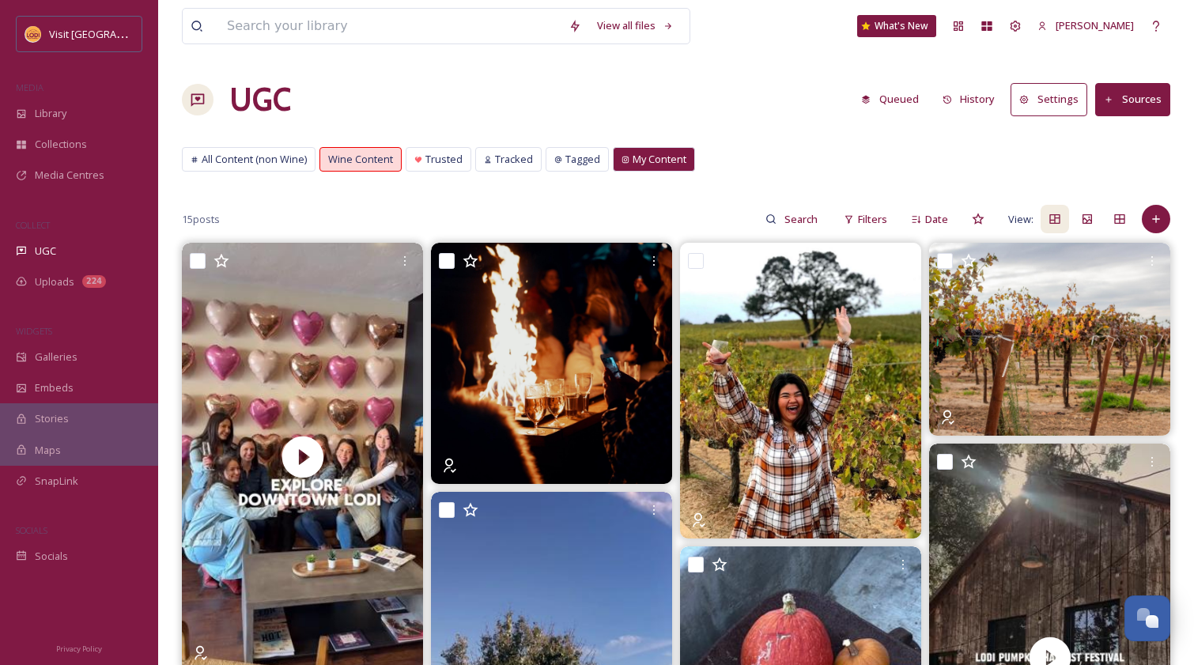
click at [802, 164] on div "All Content (non Wine) Wine Content Trusted Tracked Tagged My Content All Conte…" at bounding box center [676, 163] width 988 height 32
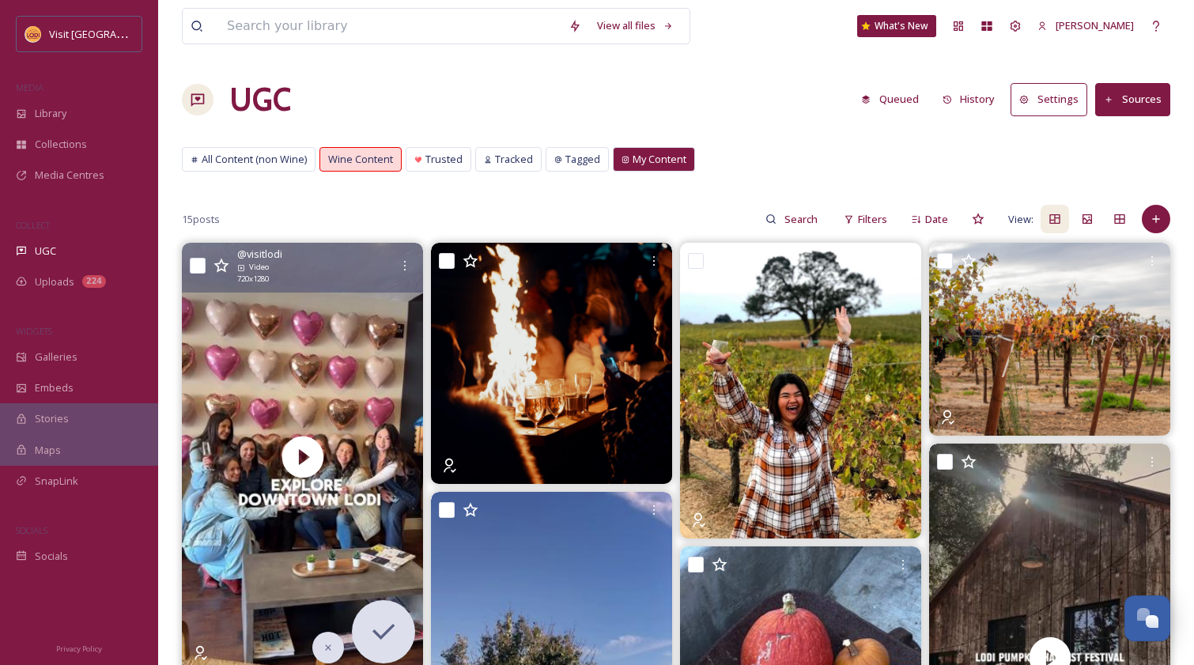
click at [341, 261] on div "@ visitlodi Video 720 x 1280" at bounding box center [313, 266] width 153 height 38
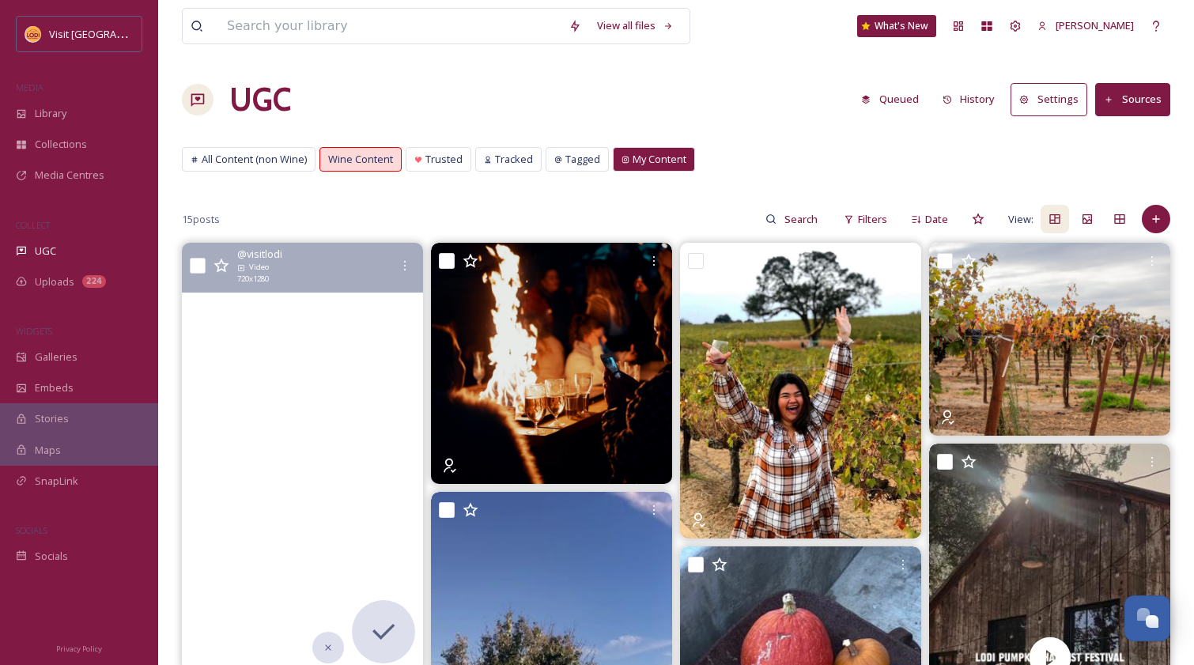
click at [314, 318] on video "This weather ☀️>\aNothing is better than strolling downtown on the weekend.\a\a…" at bounding box center [302, 457] width 241 height 428
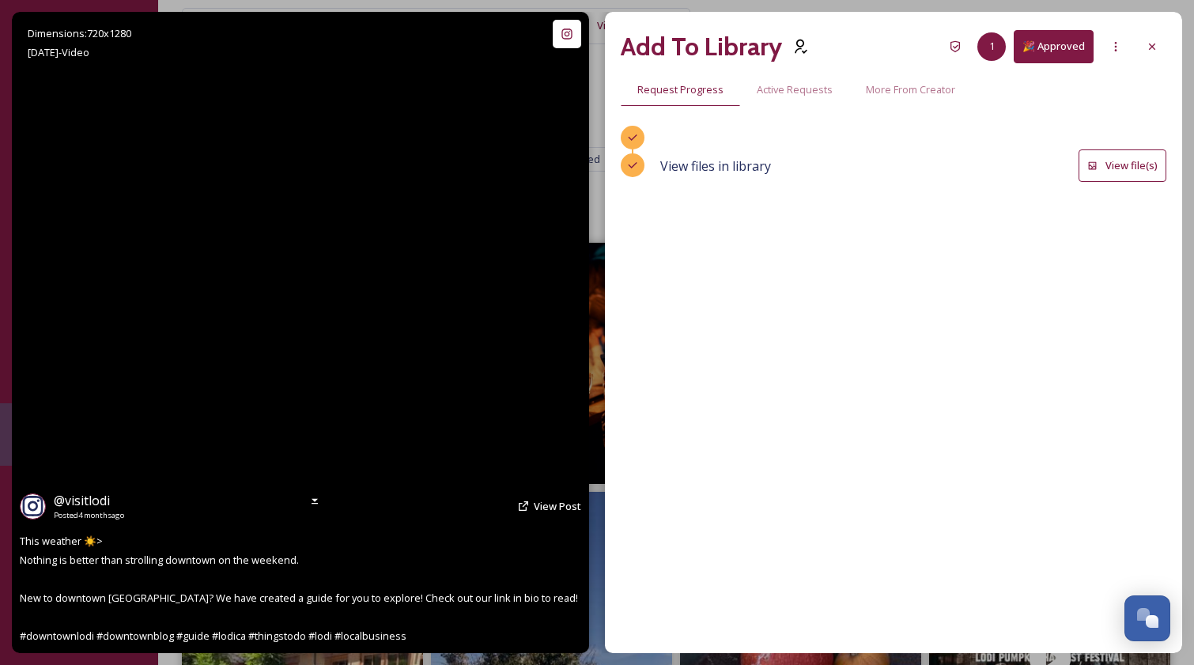
click at [314, 318] on video "This weather ☀️>\aNothing is better than strolling downtown on the weekend.\a\a…" at bounding box center [300, 332] width 361 height 641
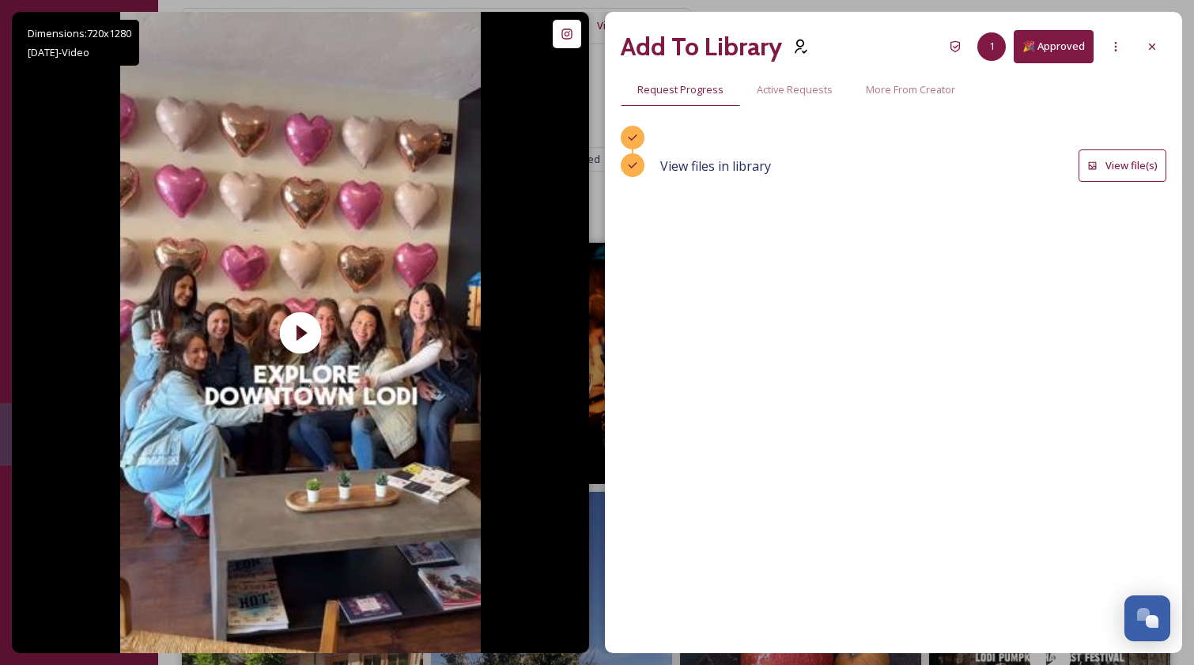
click at [1123, 164] on button "View file(s)" at bounding box center [1122, 165] width 88 height 32
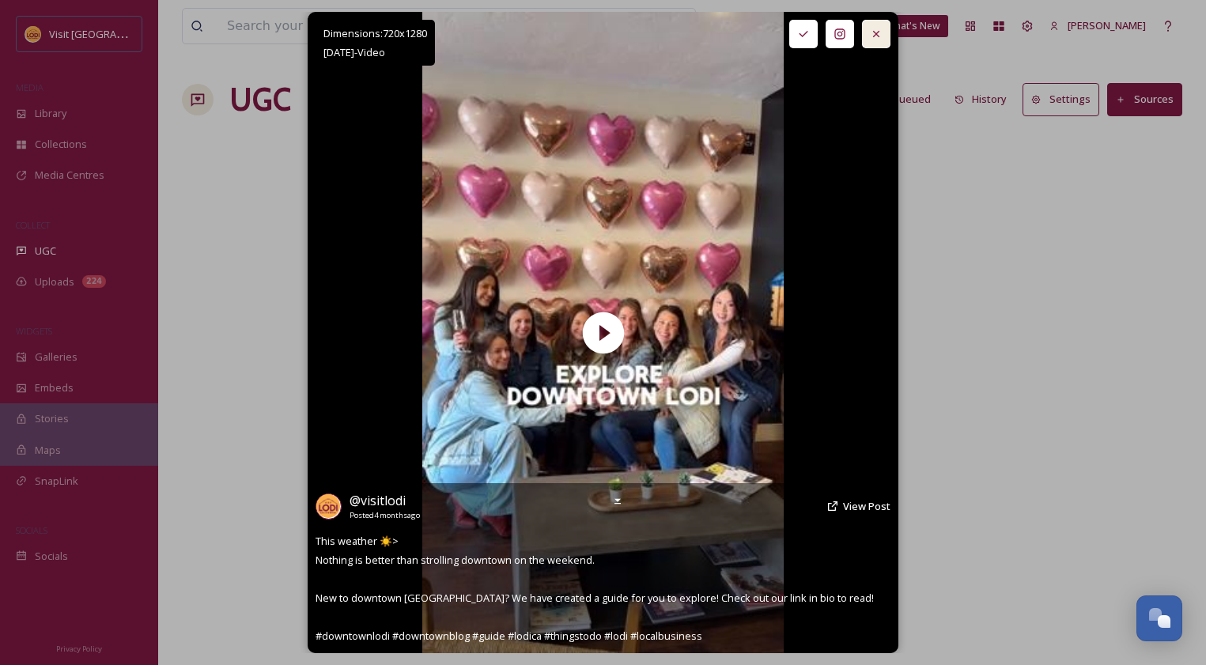
click at [875, 32] on icon at bounding box center [876, 34] width 6 height 6
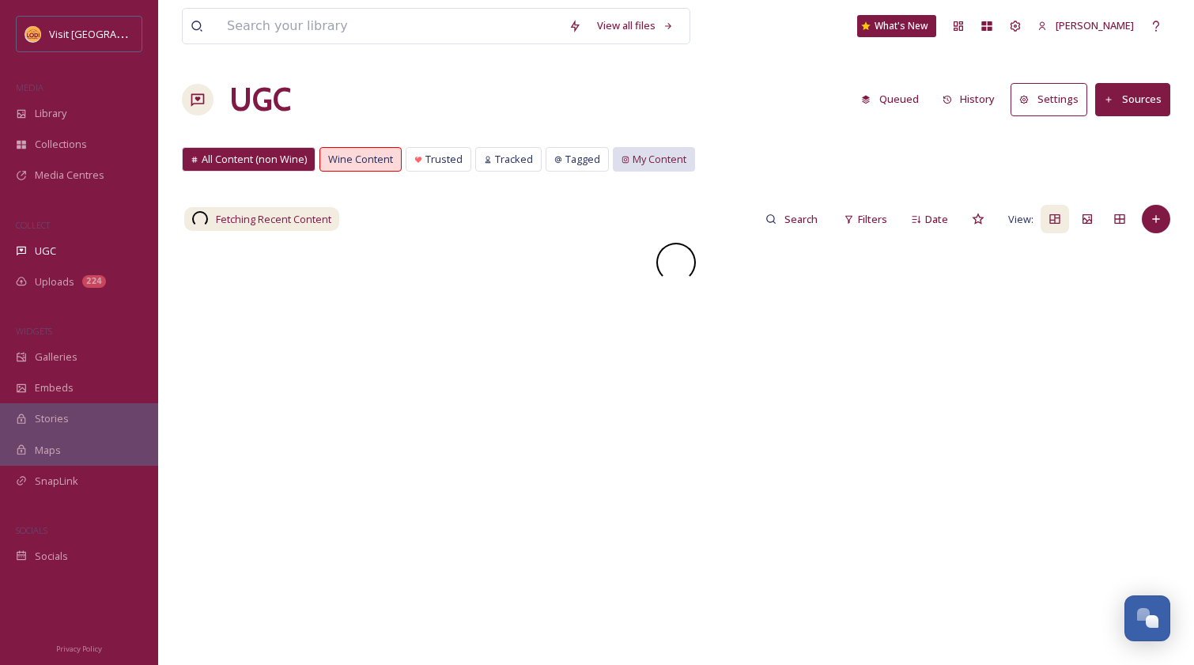
click at [676, 149] on div "My Content" at bounding box center [653, 159] width 81 height 23
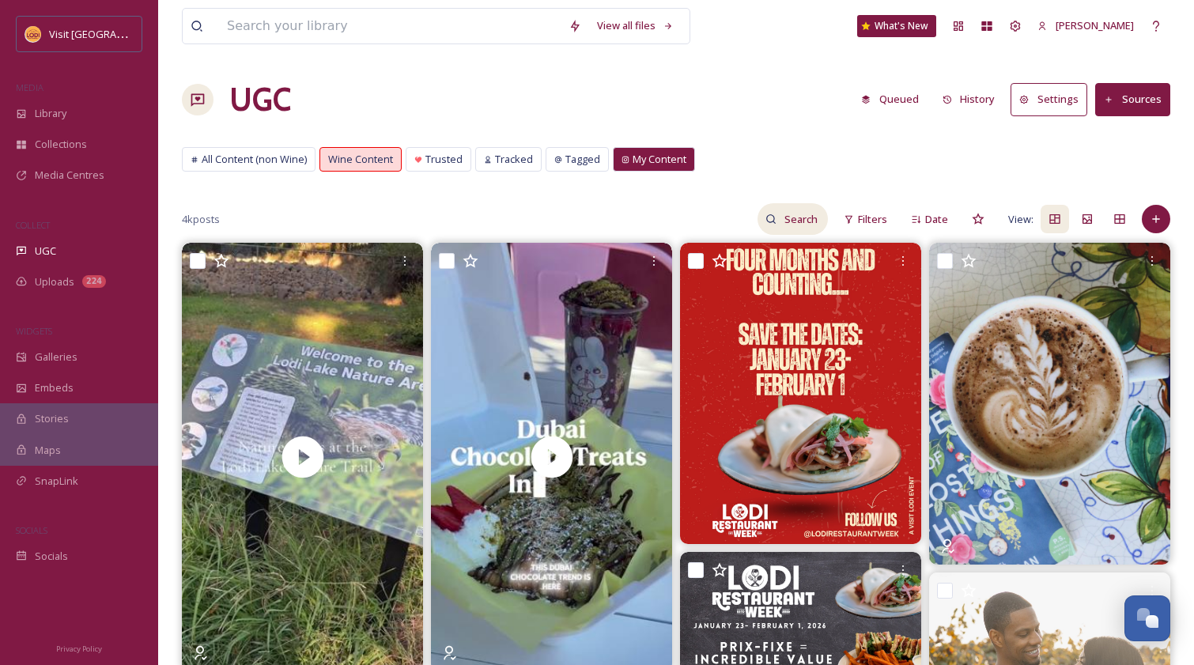
click at [794, 222] on input at bounding box center [801, 219] width 51 height 32
click at [850, 223] on icon at bounding box center [849, 219] width 10 height 10
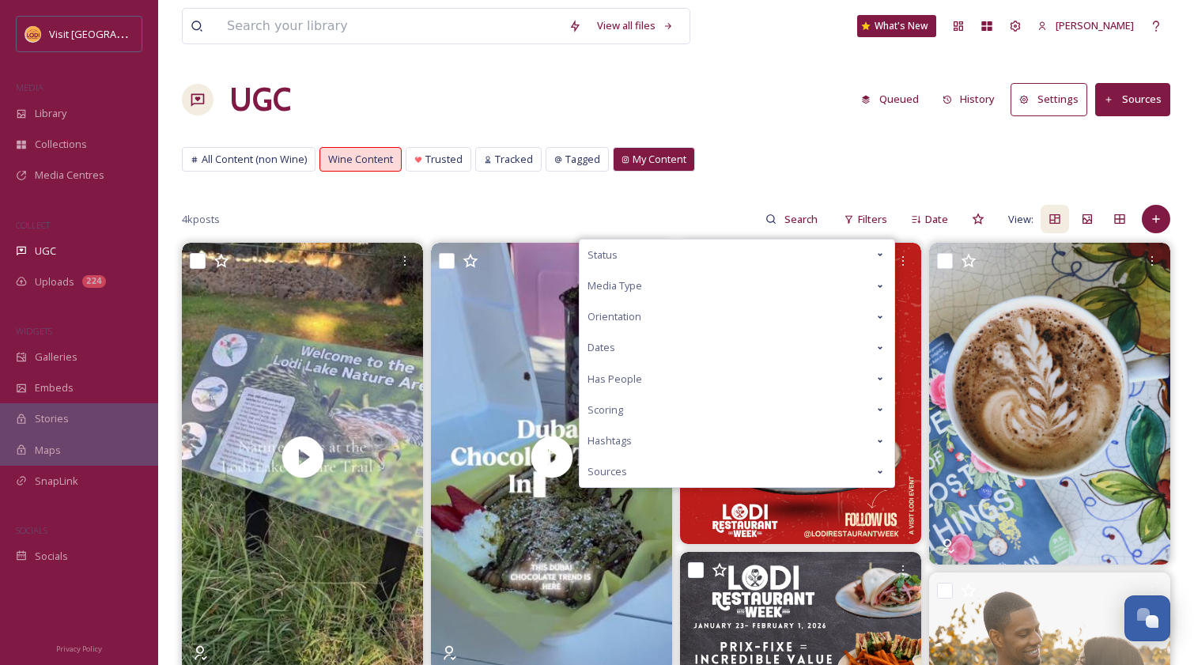
click at [715, 260] on div "Status" at bounding box center [736, 255] width 315 height 31
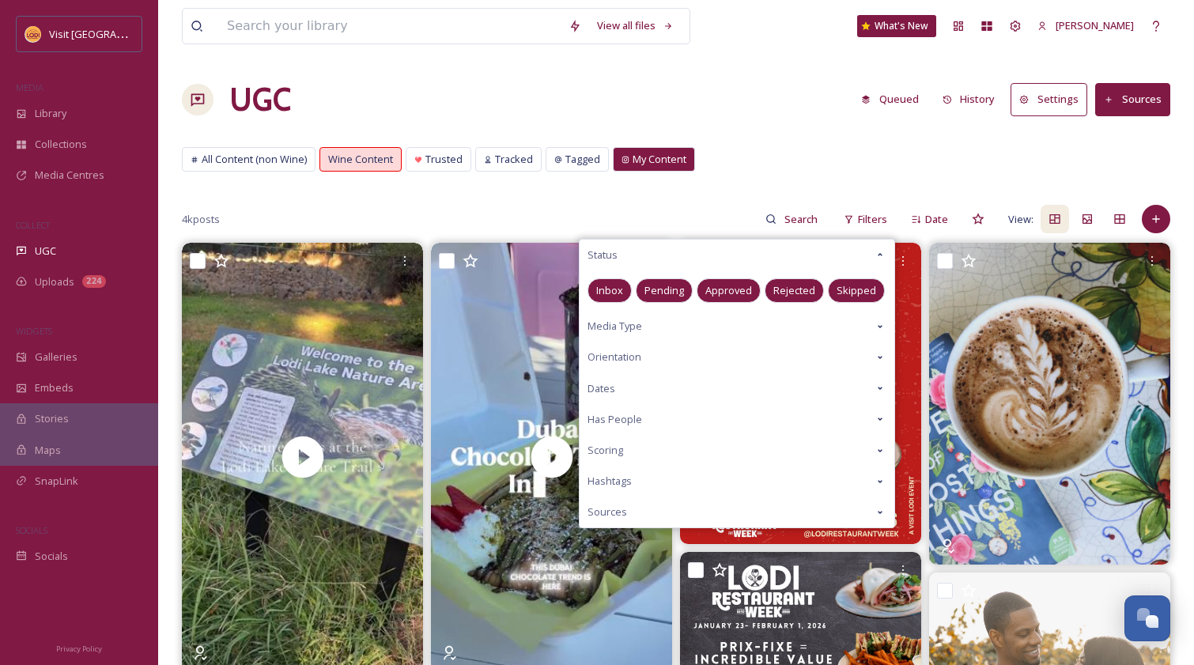
click at [716, 287] on span "Approved" at bounding box center [728, 290] width 47 height 15
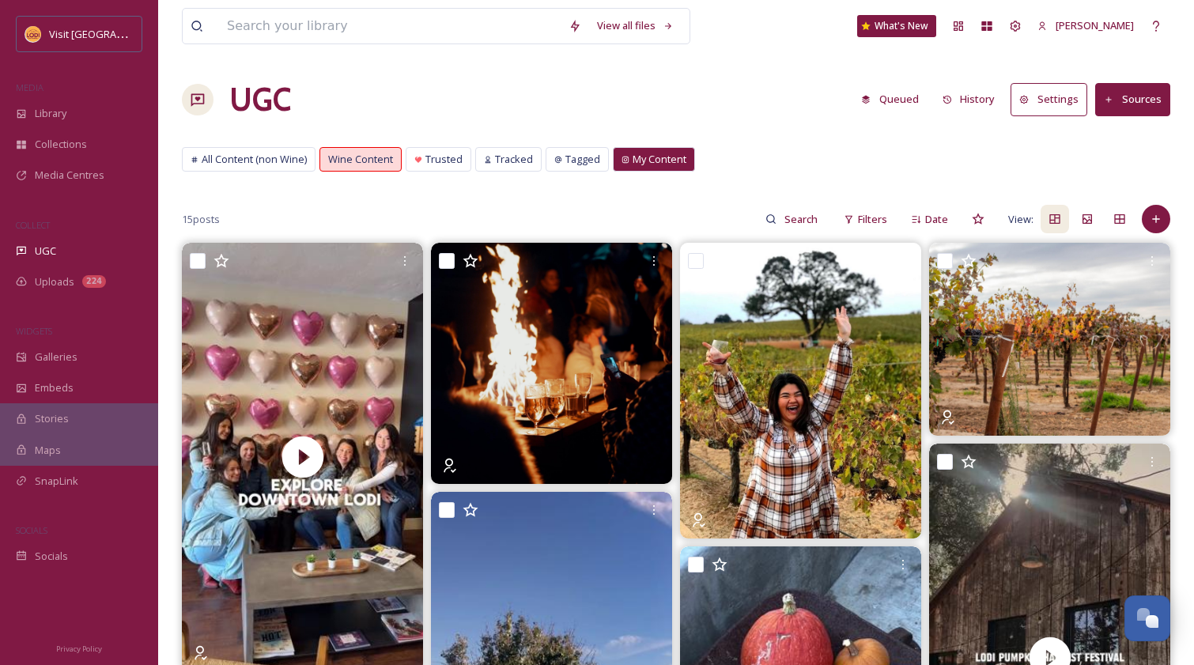
click at [750, 160] on div "All Content (non Wine) Wine Content Trusted Tracked Tagged My Content All Conte…" at bounding box center [676, 163] width 988 height 32
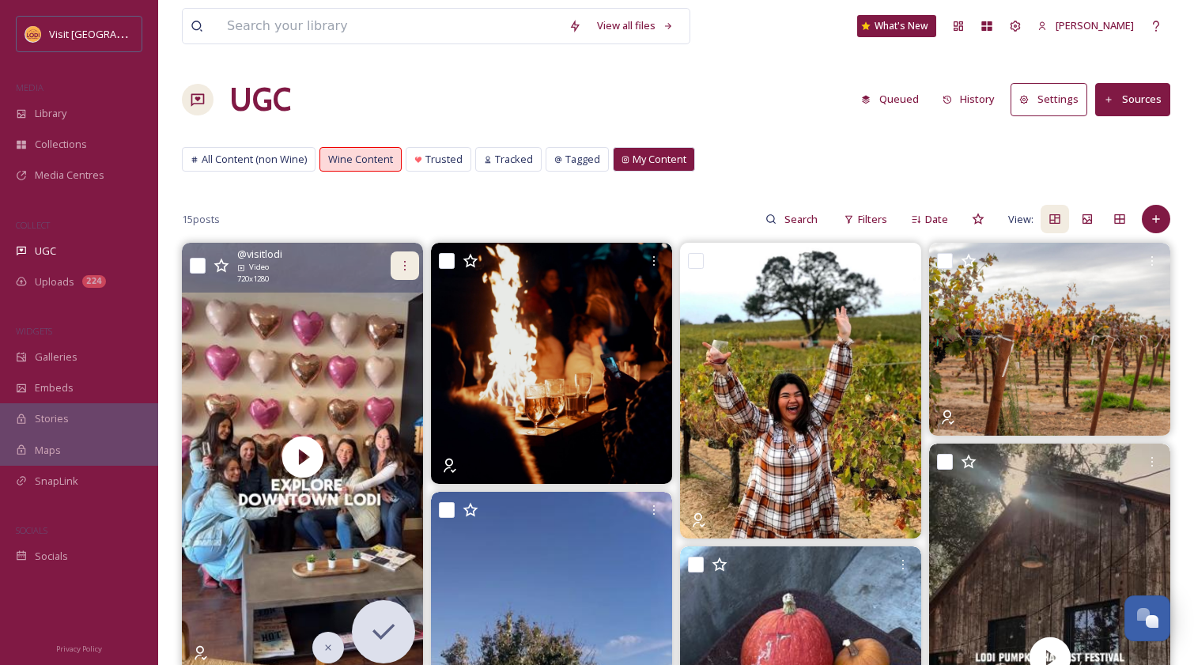
click at [399, 262] on icon at bounding box center [404, 265] width 13 height 13
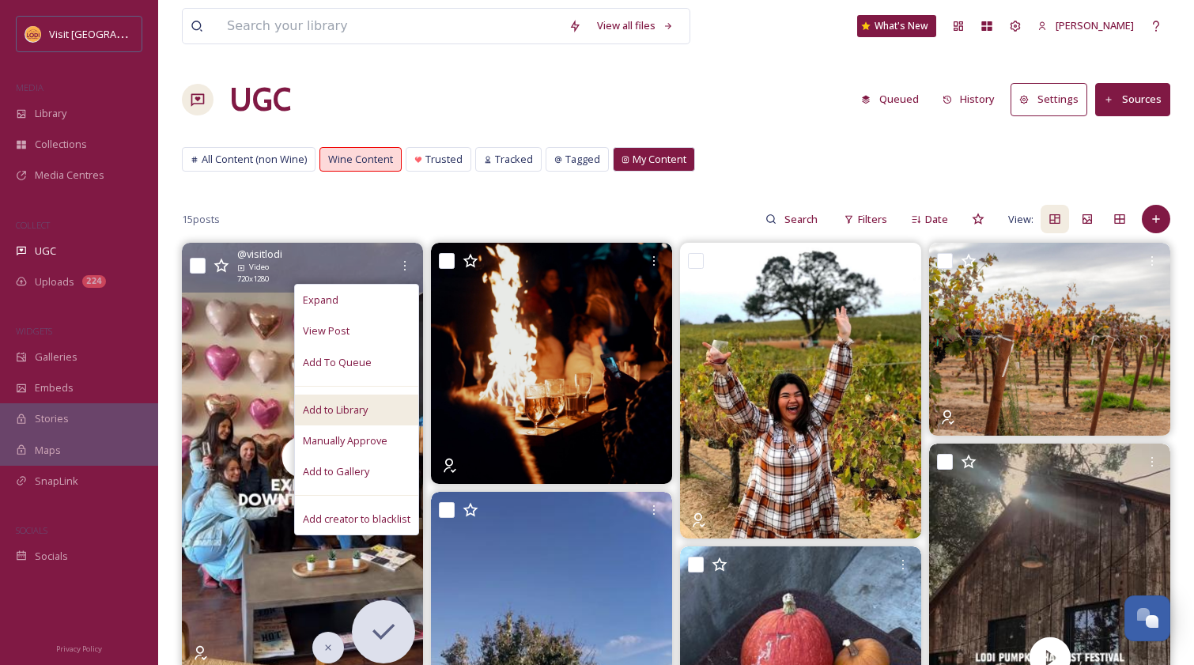
click at [353, 403] on span "Add to Library" at bounding box center [335, 409] width 65 height 15
click at [366, 450] on div "Manually Approve" at bounding box center [356, 440] width 123 height 31
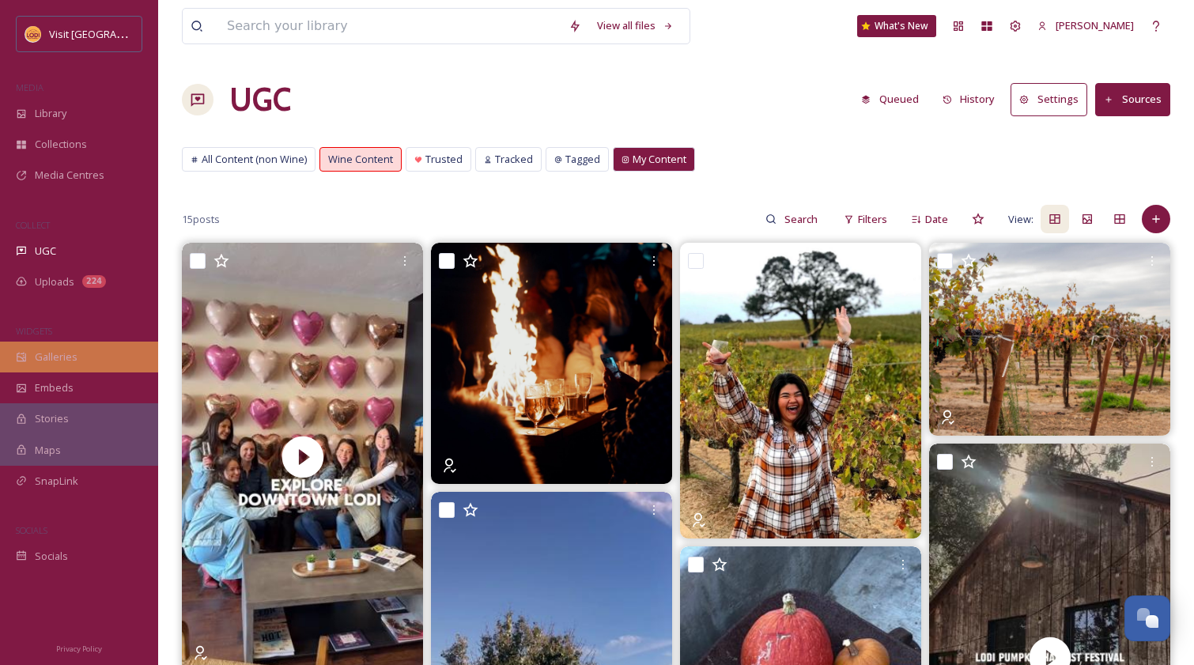
click at [64, 352] on span "Galleries" at bounding box center [56, 356] width 43 height 15
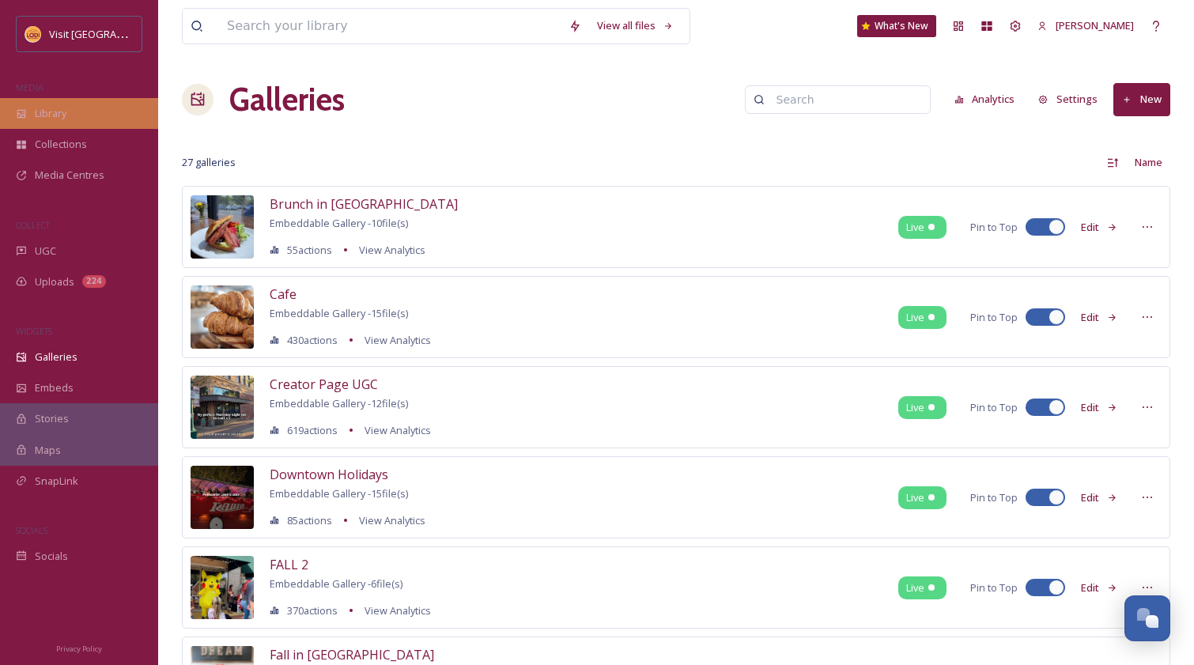
click at [66, 113] on span "Library" at bounding box center [51, 113] width 32 height 15
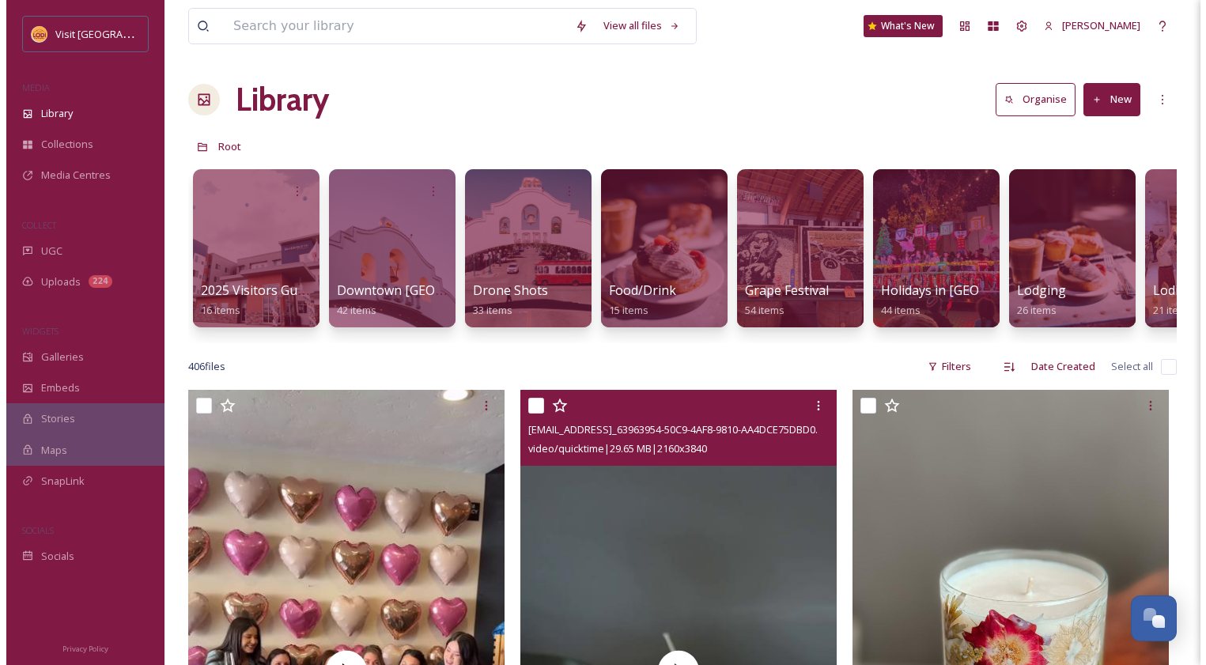
scroll to position [227, 0]
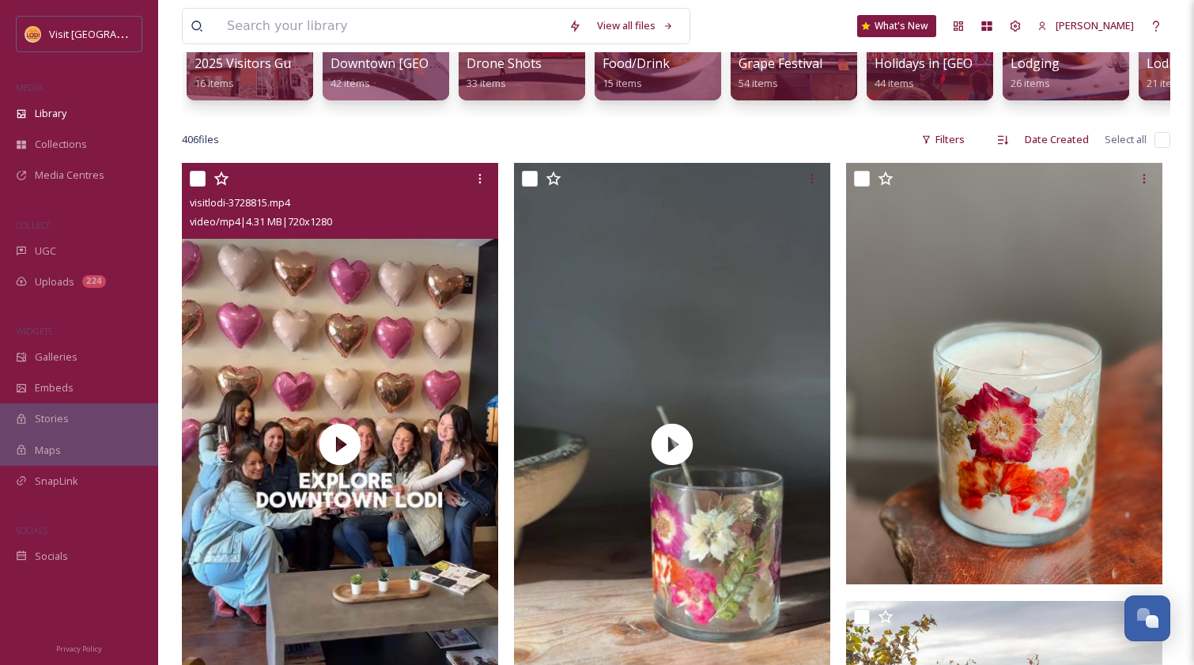
click at [388, 208] on div "visitlodi-3728815.mp4" at bounding box center [342, 202] width 304 height 19
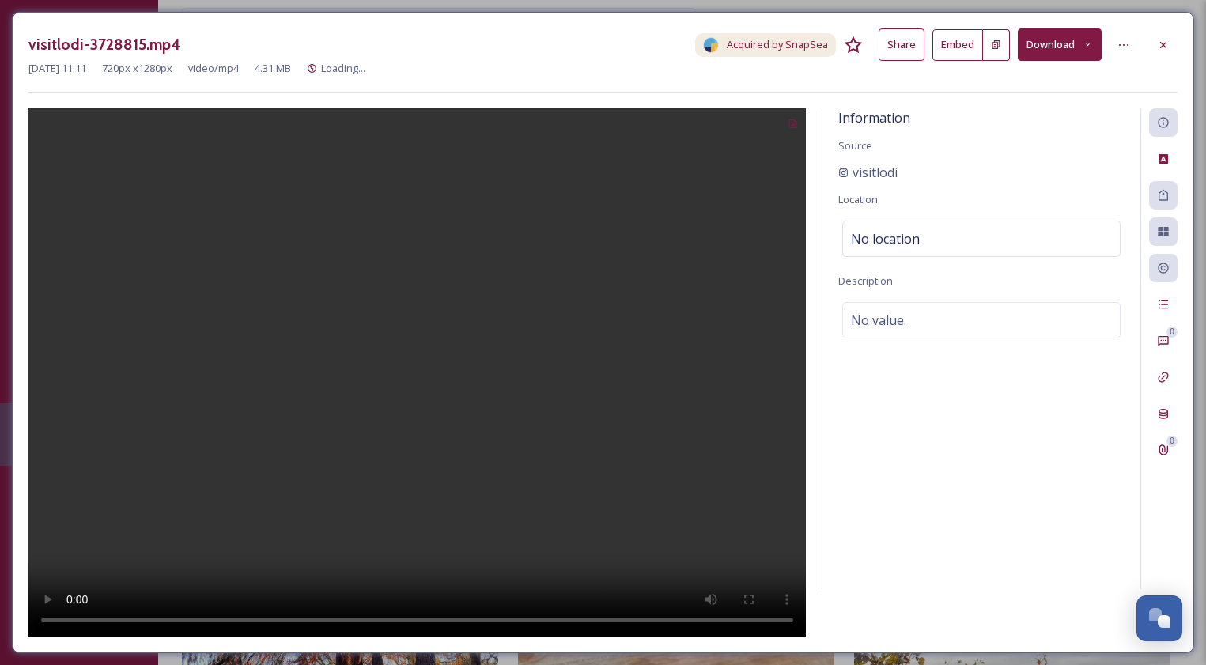
click at [1044, 46] on button "Download" at bounding box center [1059, 44] width 84 height 32
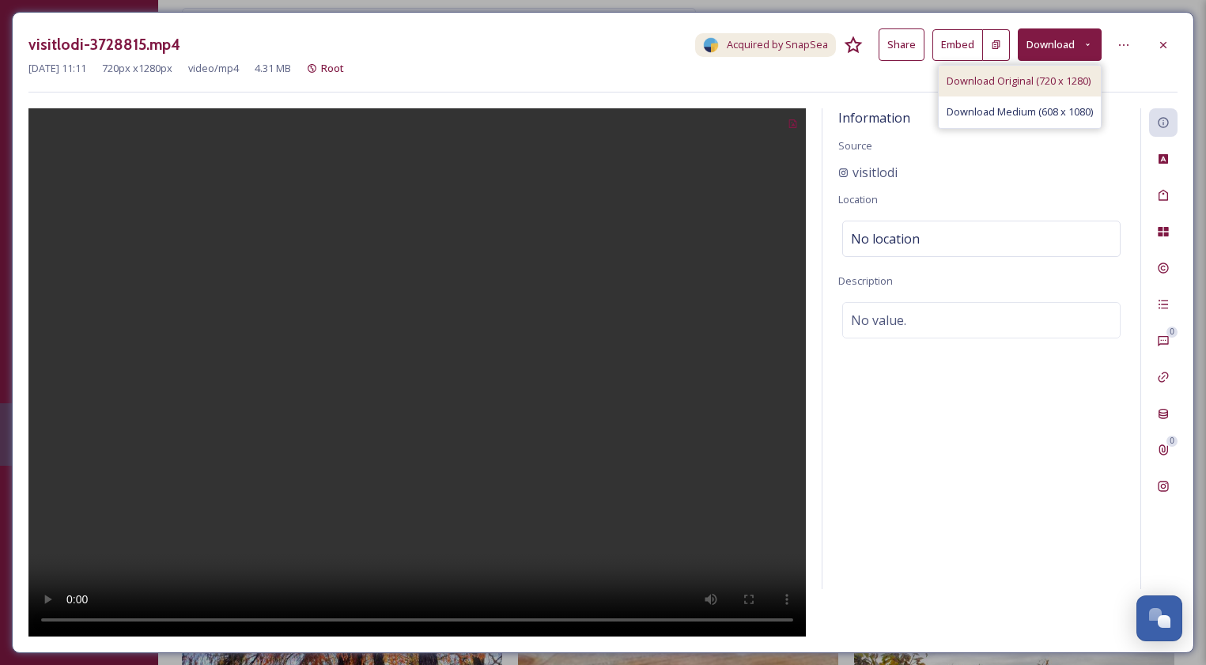
click at [1031, 81] on span "Download Original (720 x 1280)" at bounding box center [1018, 81] width 144 height 15
